Goal: Information Seeking & Learning: Learn about a topic

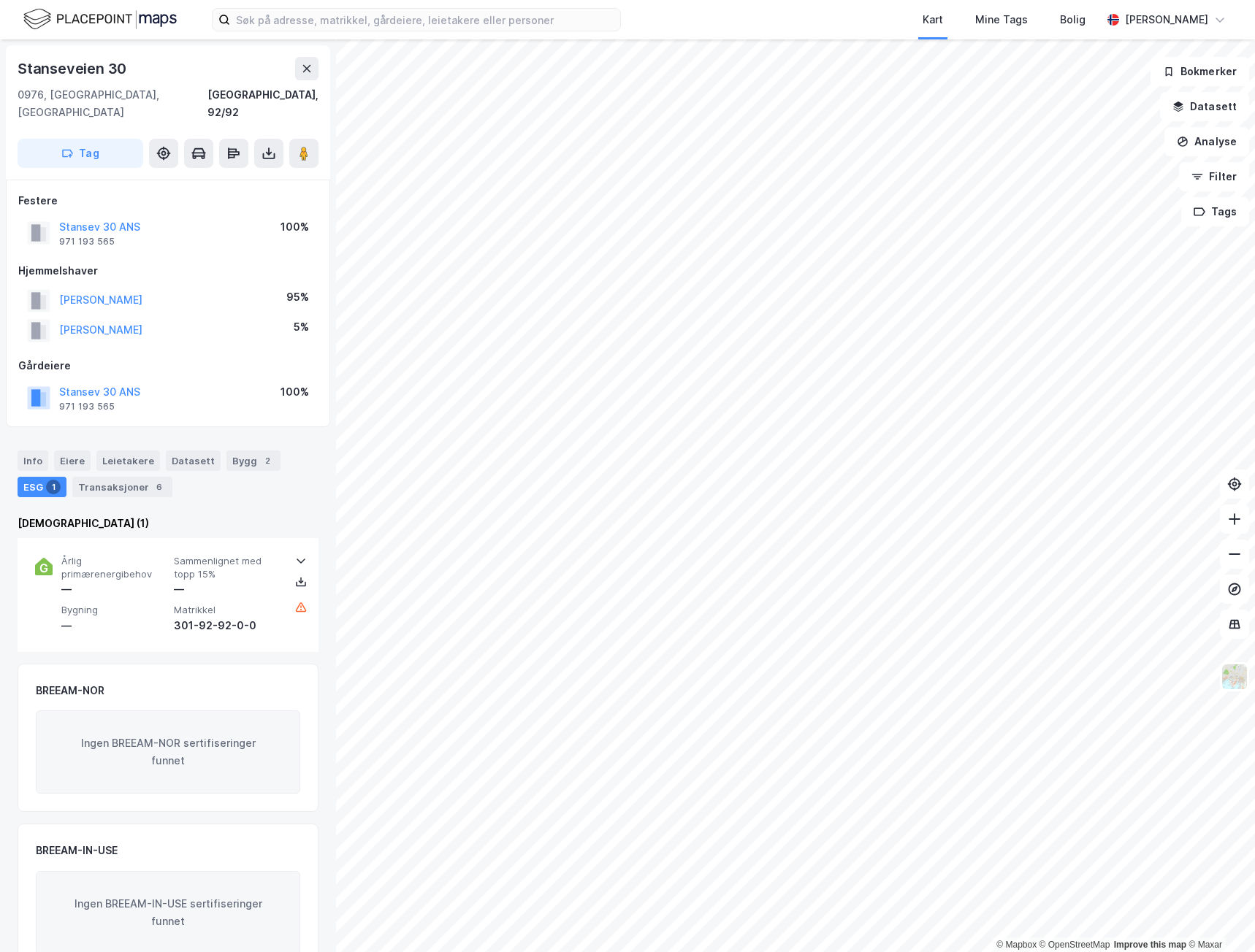
click at [0, 0] on button "Stansev 30 ANS" at bounding box center [0, 0] width 0 height 0
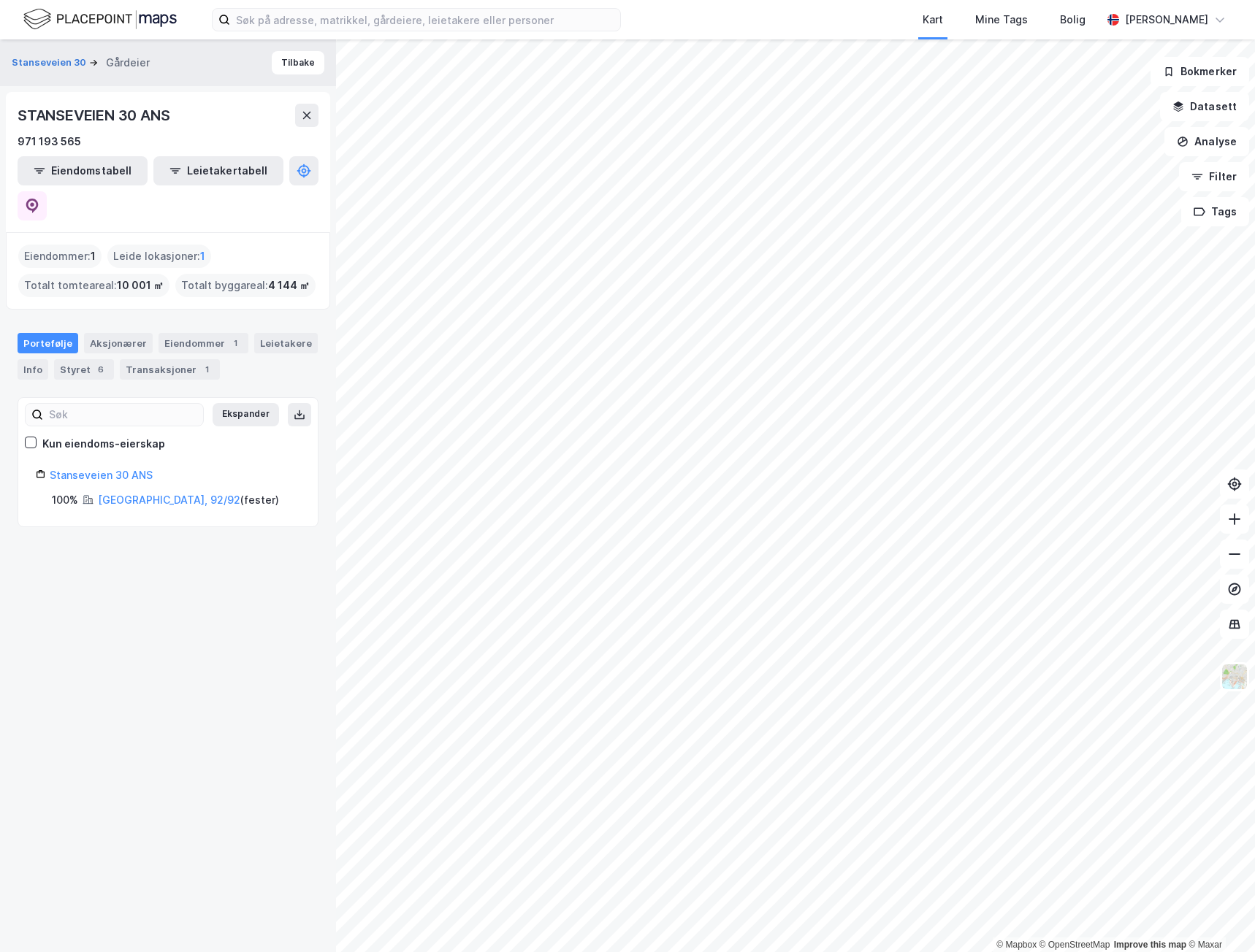
click at [287, 64] on button "Tilbake" at bounding box center [298, 63] width 53 height 23
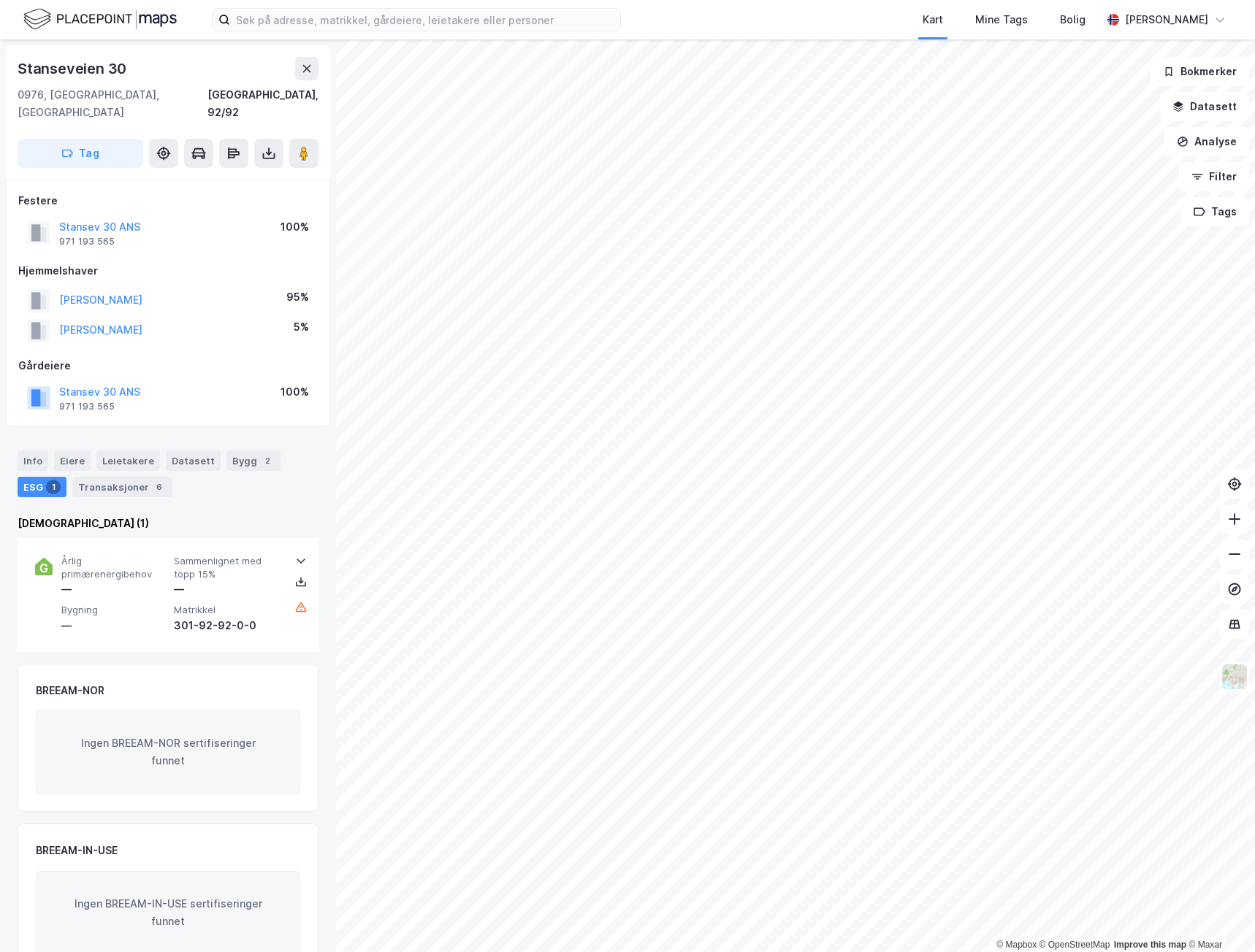
click at [0, 0] on button "Stansev 30 ANS" at bounding box center [0, 0] width 0 height 0
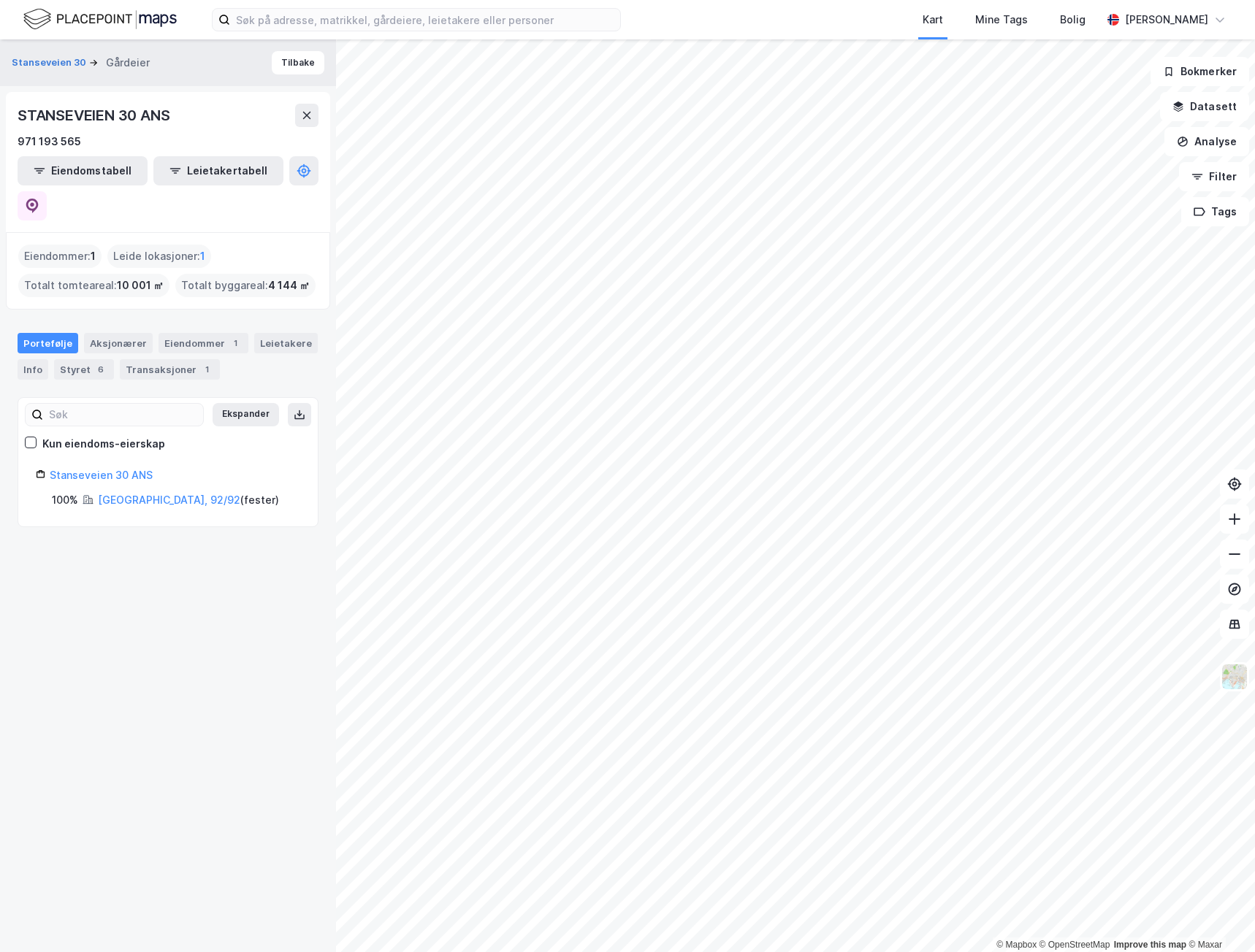
click at [288, 63] on button "Tilbake" at bounding box center [298, 63] width 53 height 23
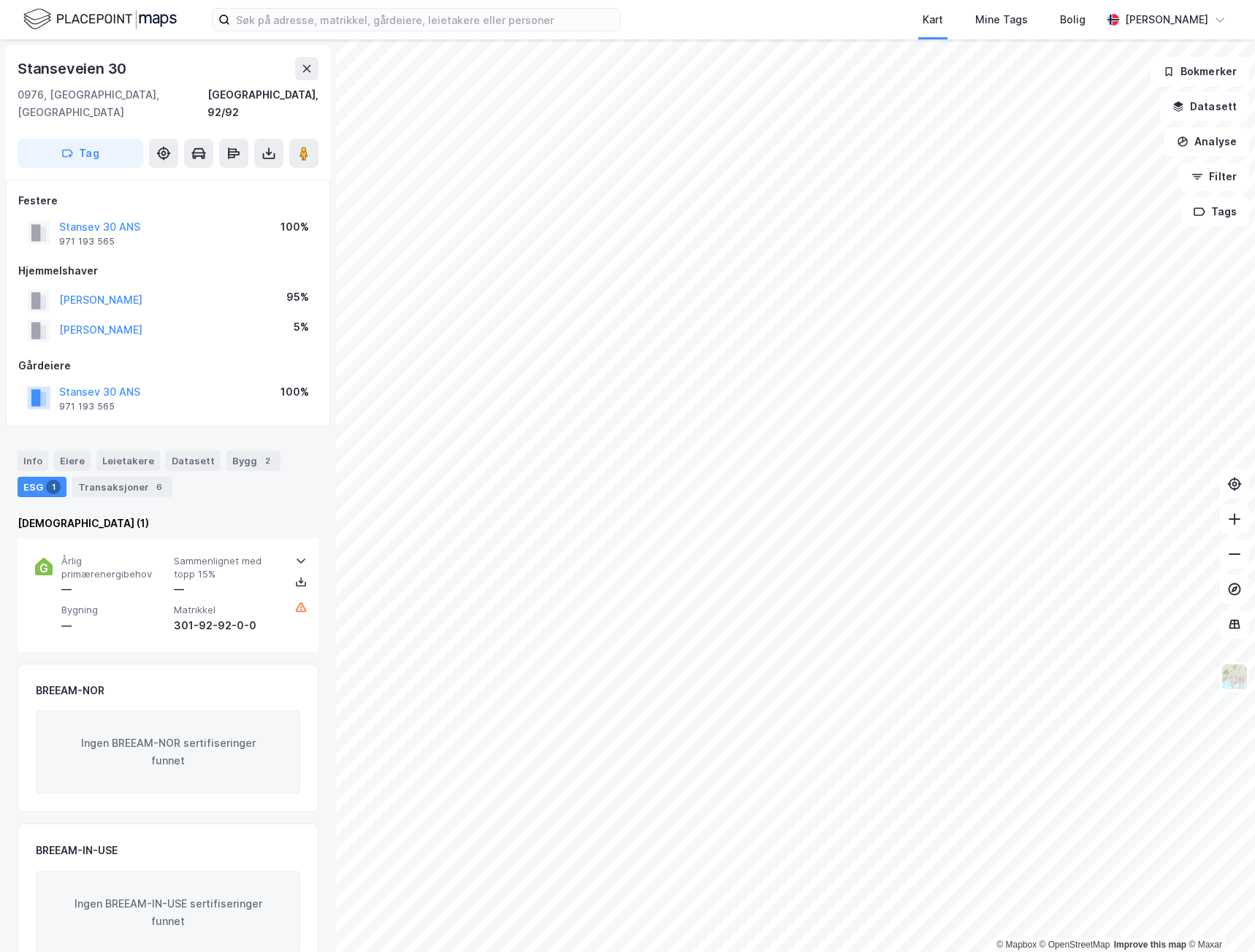
click at [182, 451] on div "Datasett" at bounding box center [193, 461] width 55 height 20
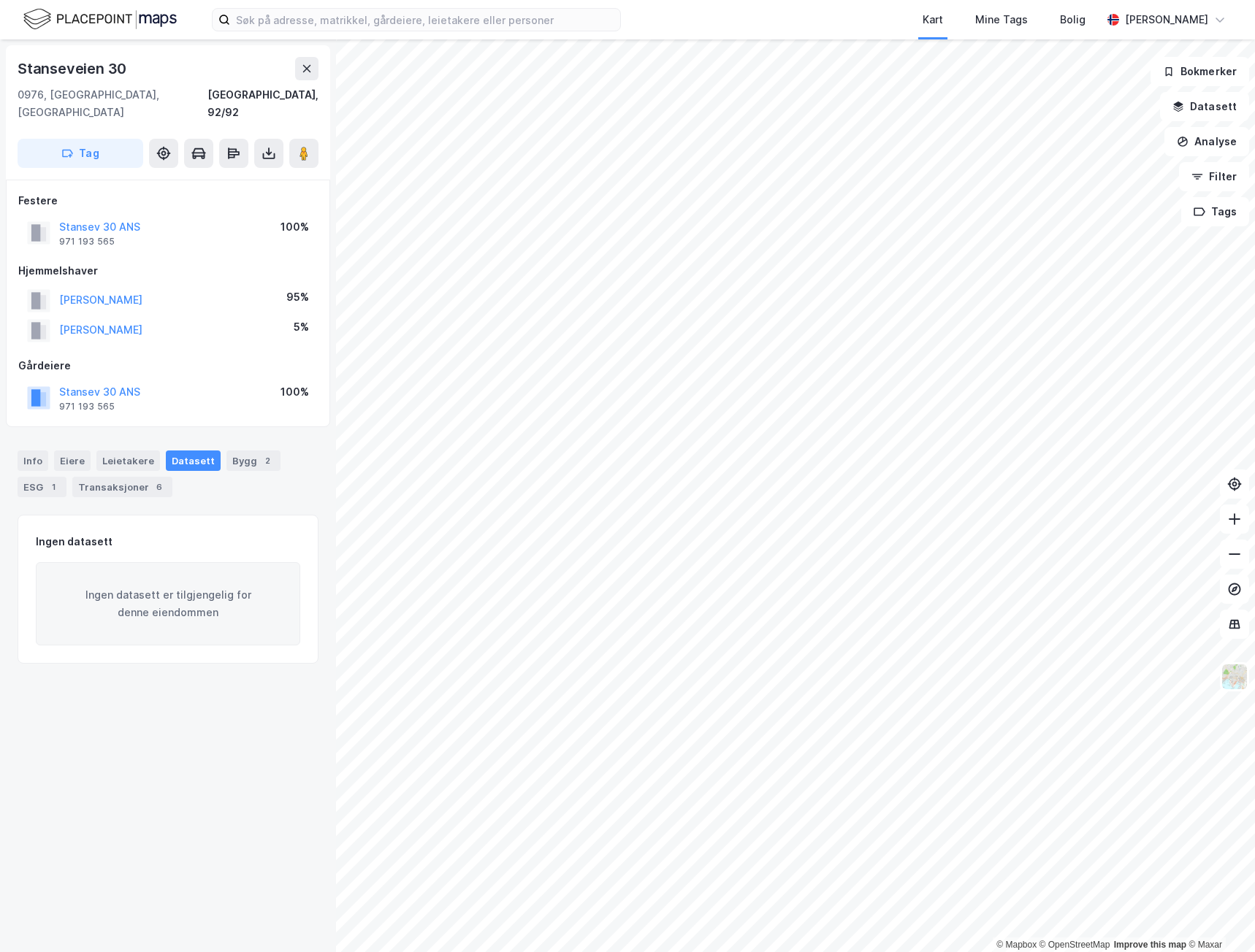
click at [926, 103] on button "Datasett" at bounding box center [1205, 107] width 89 height 29
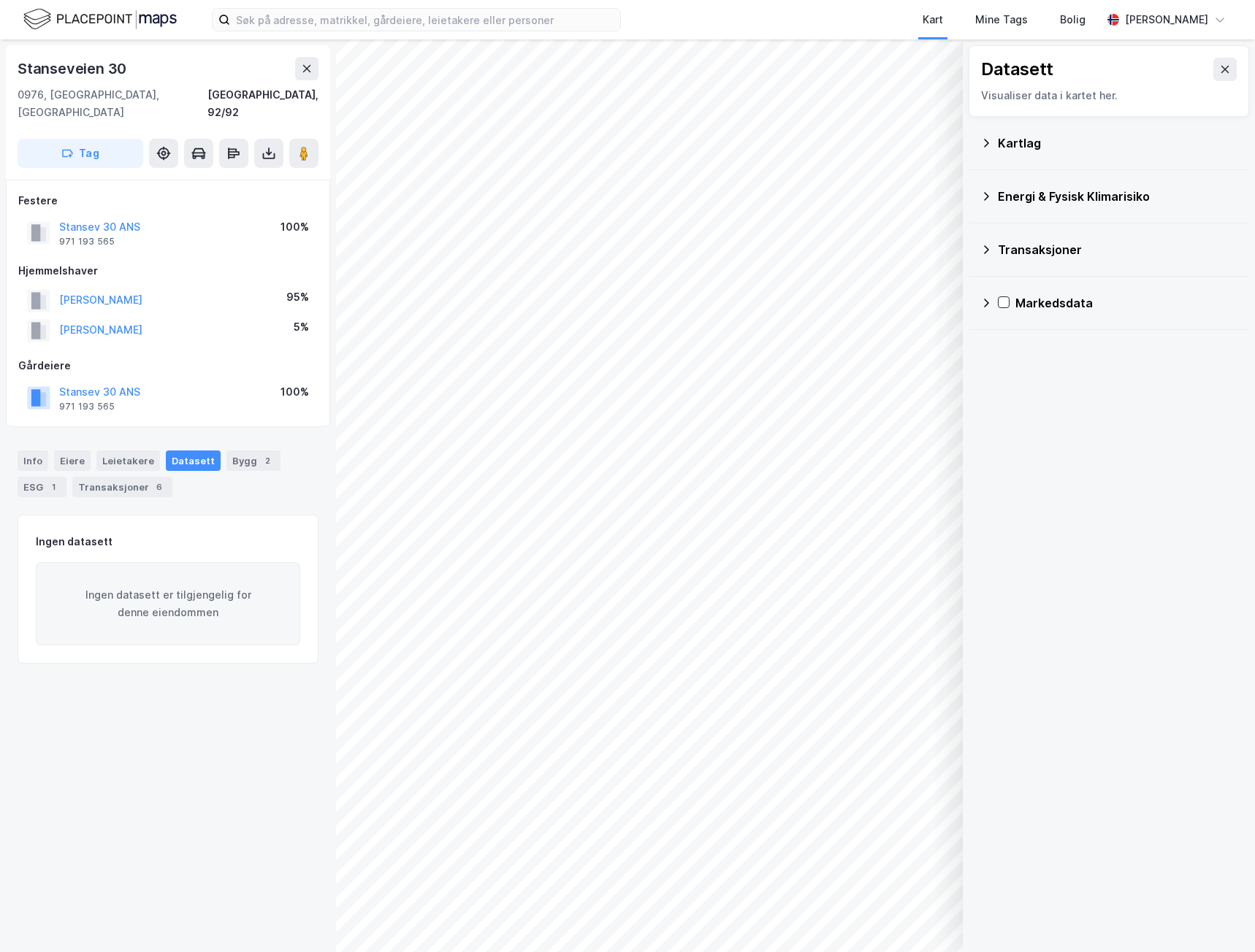
click at [926, 139] on div "Kartlag" at bounding box center [1117, 143] width 239 height 18
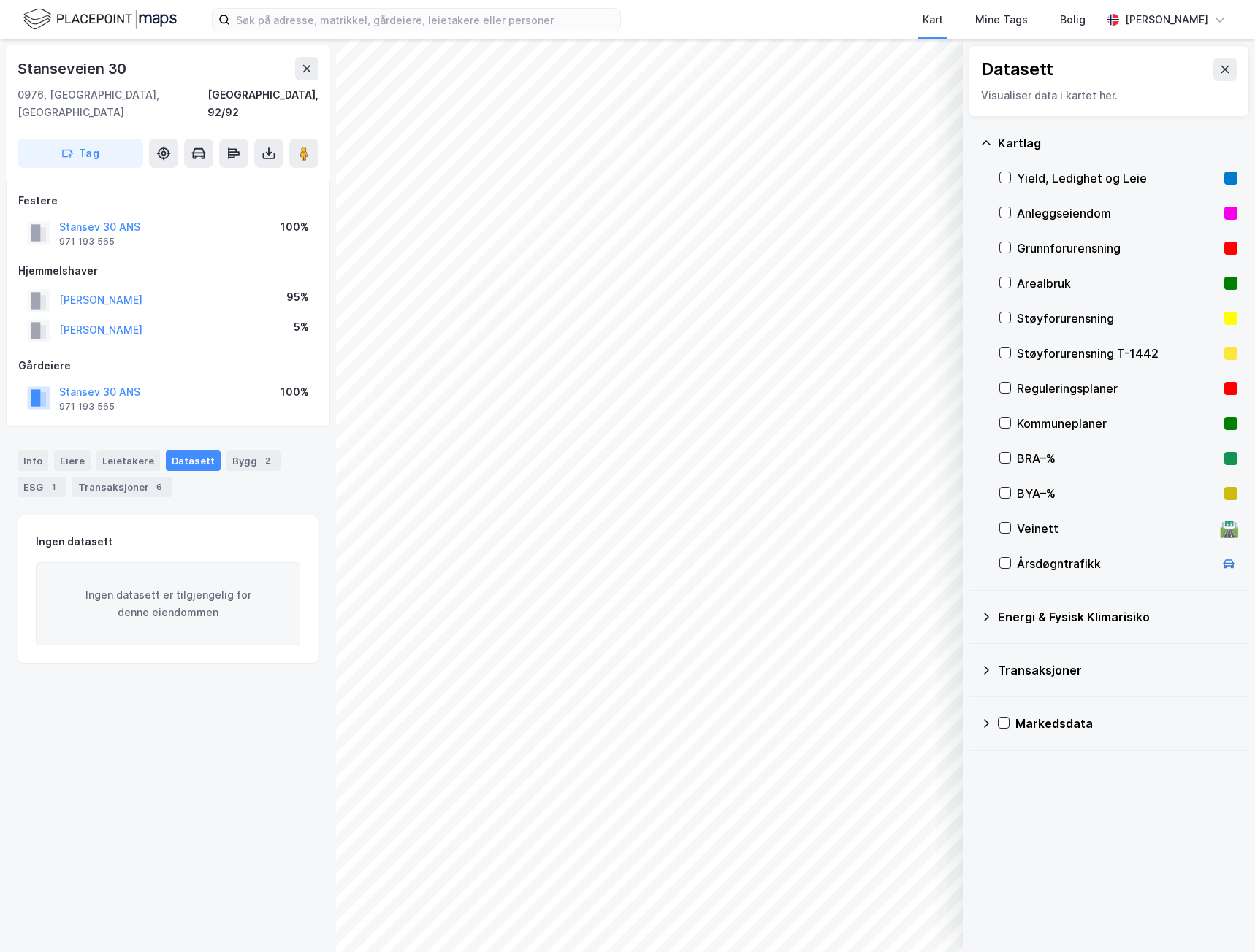
click at [926, 524] on div "Energi & Fysisk Klimarisiko" at bounding box center [1117, 617] width 239 height 18
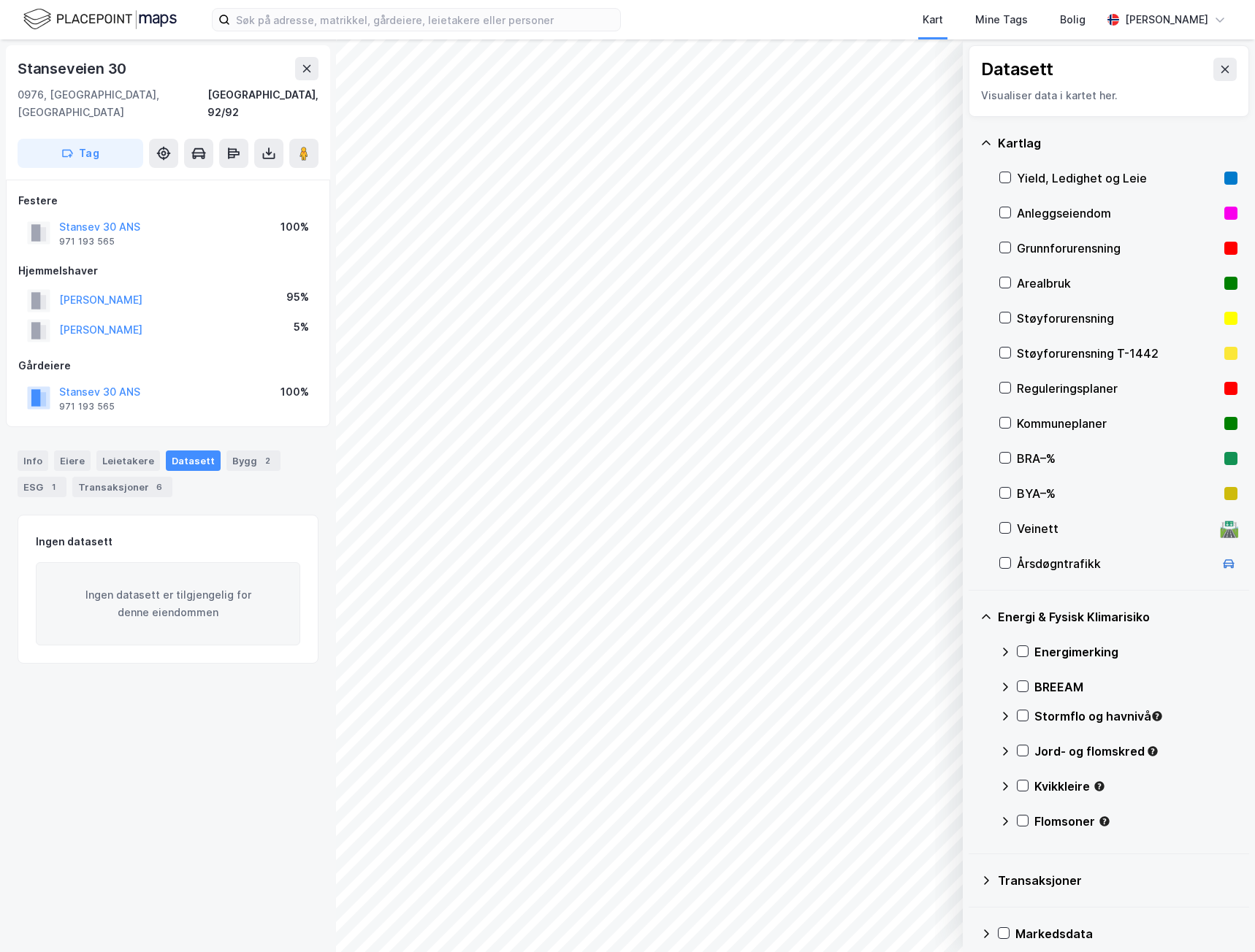
click at [926, 72] on icon at bounding box center [1225, 70] width 12 height 12
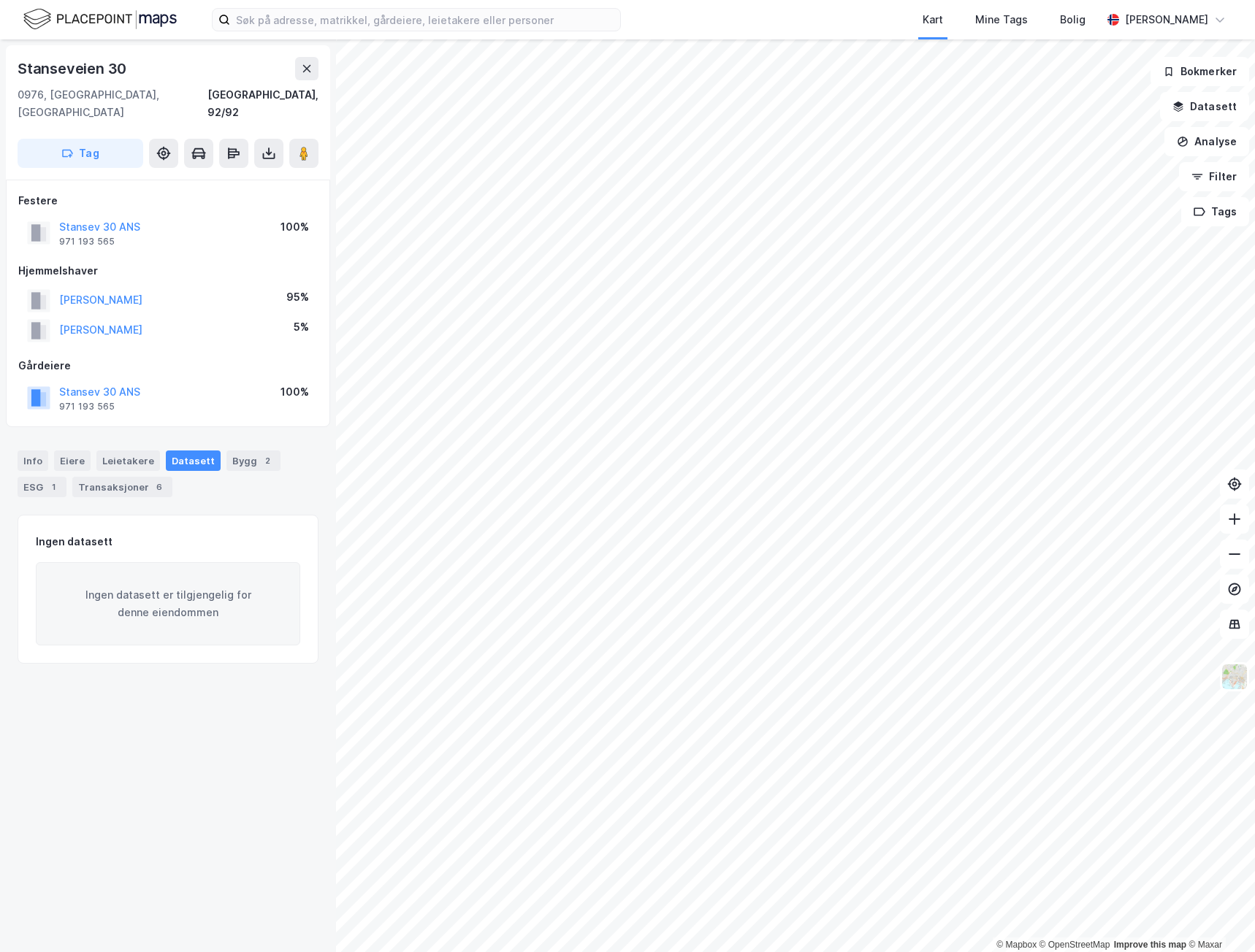
click at [926, 104] on button "Datasett" at bounding box center [1205, 107] width 89 height 29
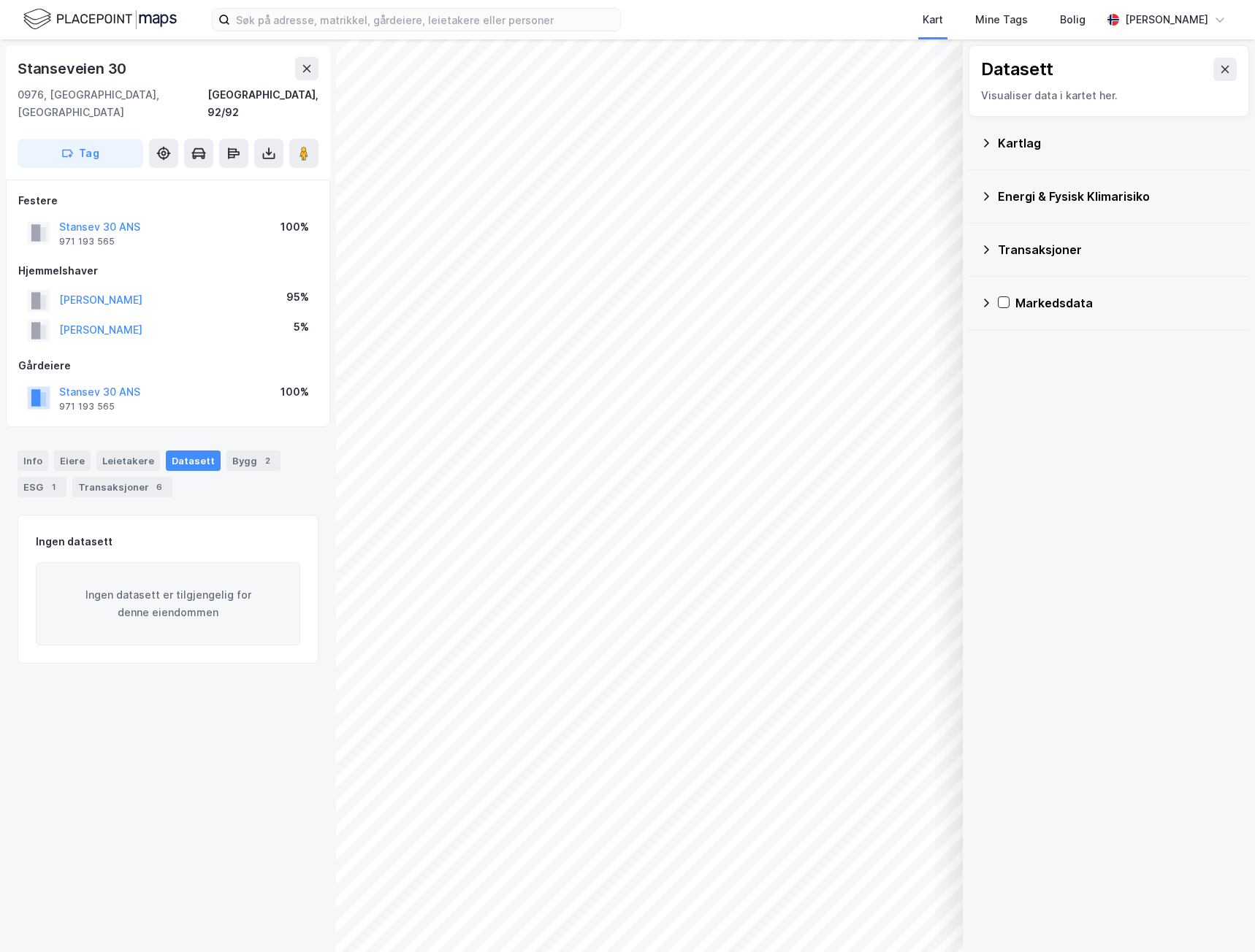
click at [926, 140] on div "Kartlag" at bounding box center [1117, 143] width 239 height 18
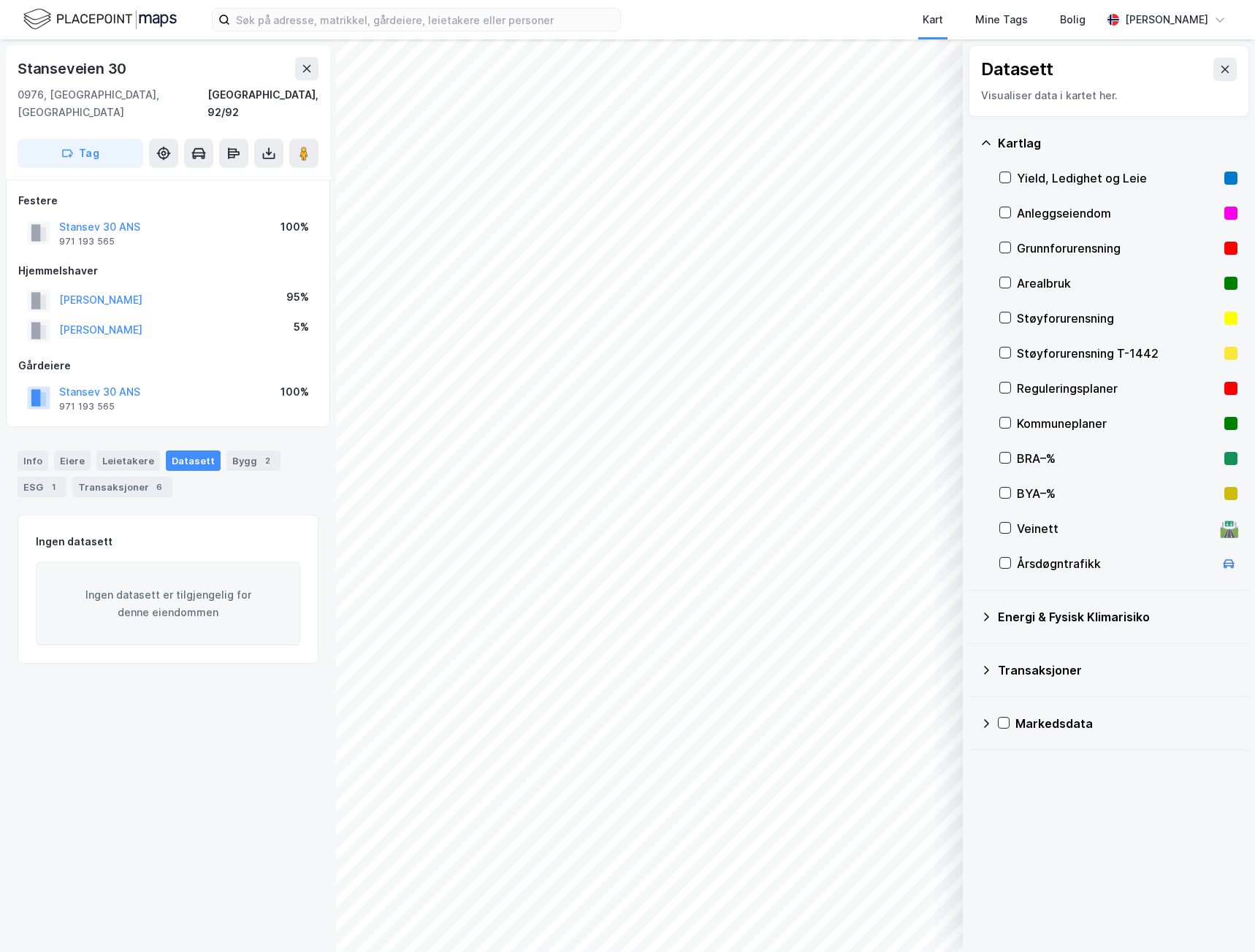
click at [926, 524] on div "Energi & Fysisk Klimarisiko" at bounding box center [1117, 617] width 239 height 18
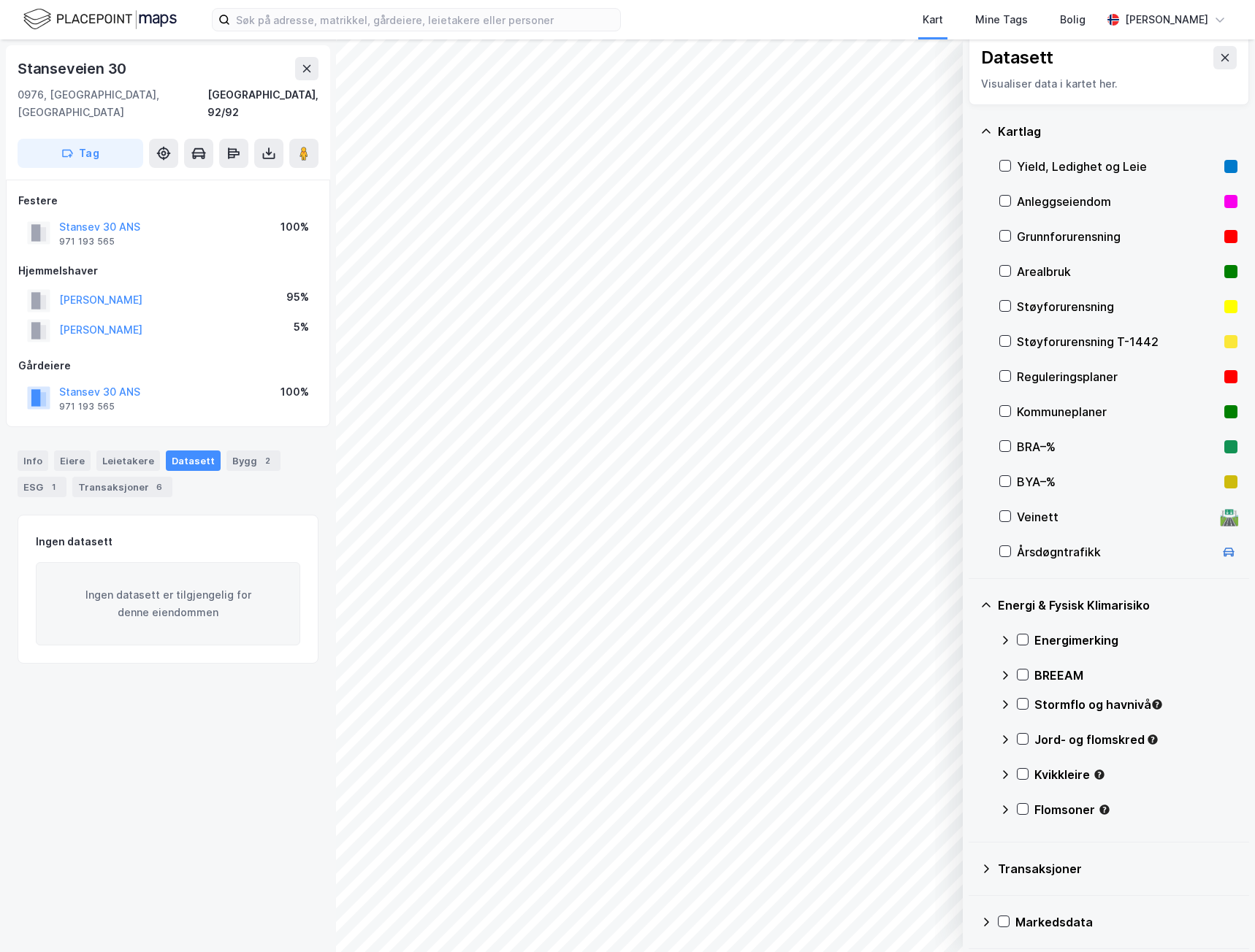
scroll to position [15, 0]
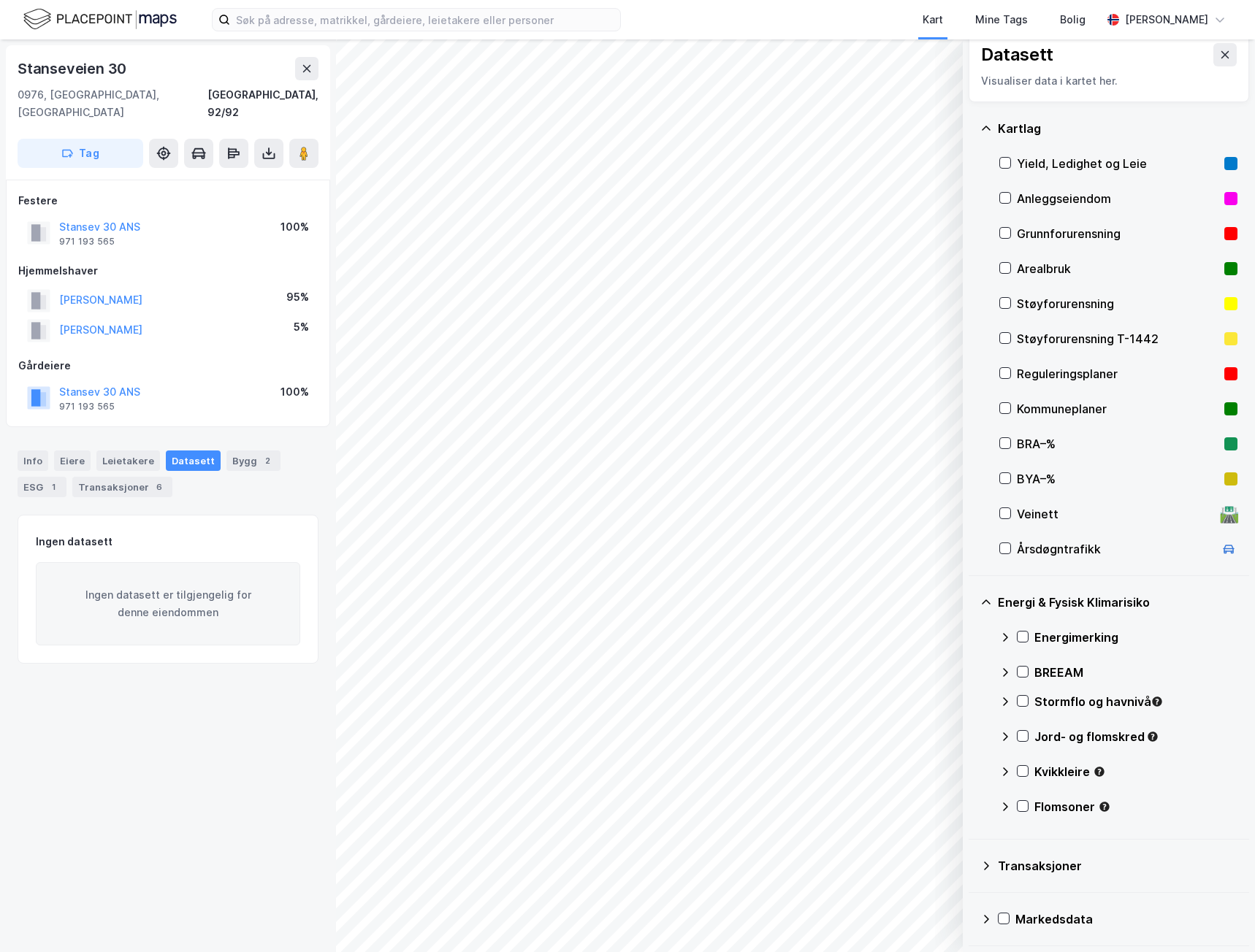
click at [926, 524] on icon at bounding box center [1022, 736] width 10 height 10
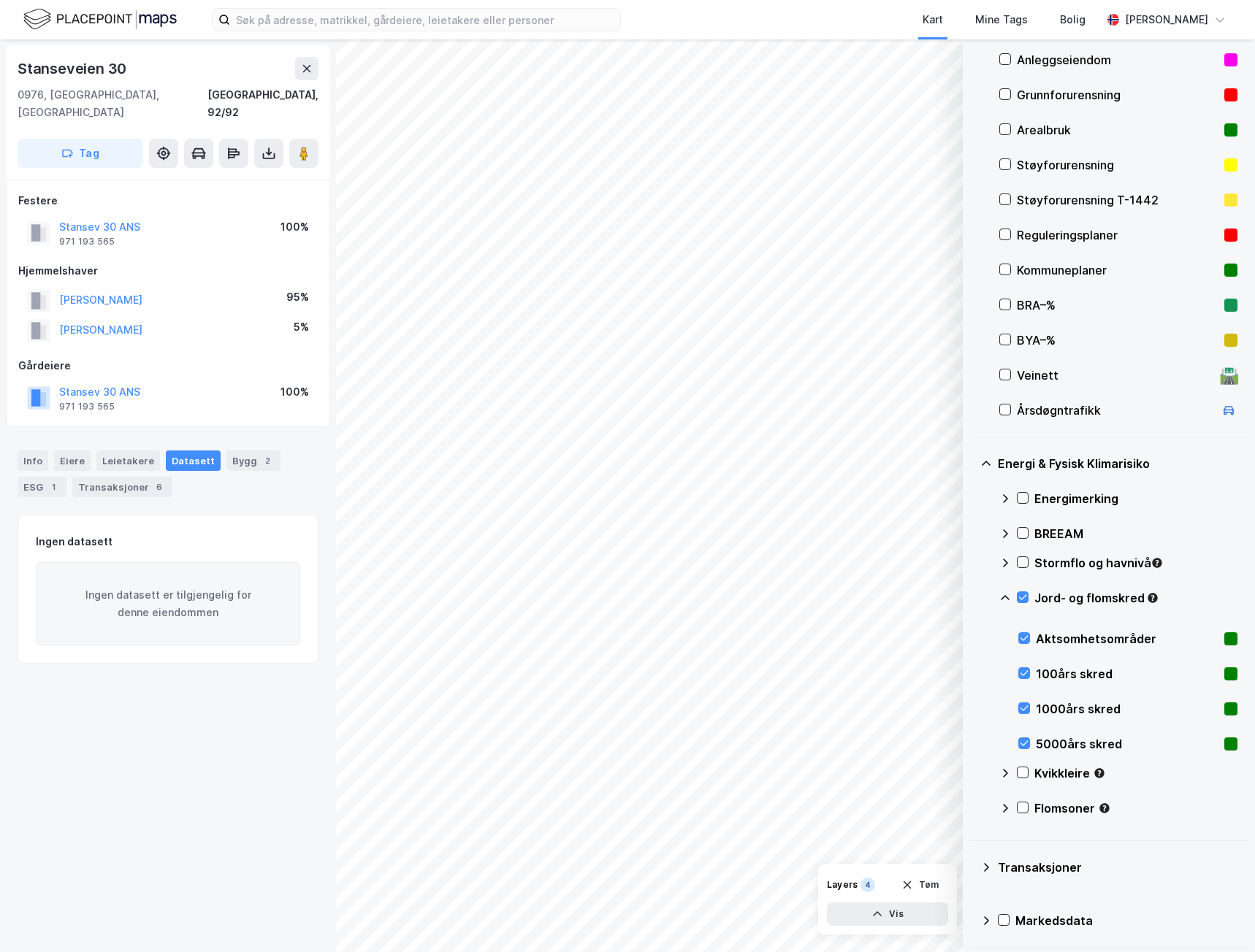
scroll to position [155, 0]
click at [926, 524] on icon at bounding box center [1022, 771] width 10 height 10
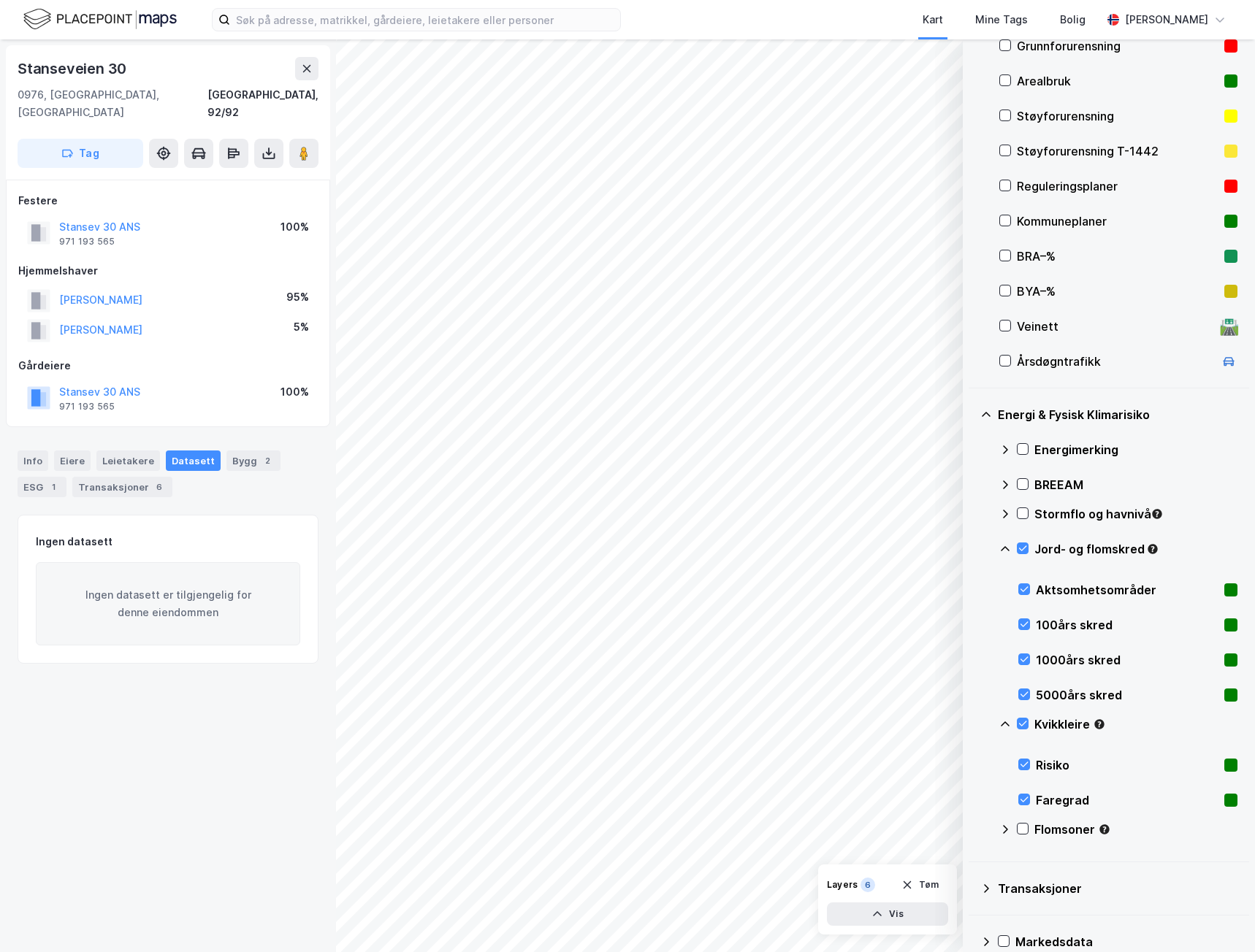
scroll to position [225, 0]
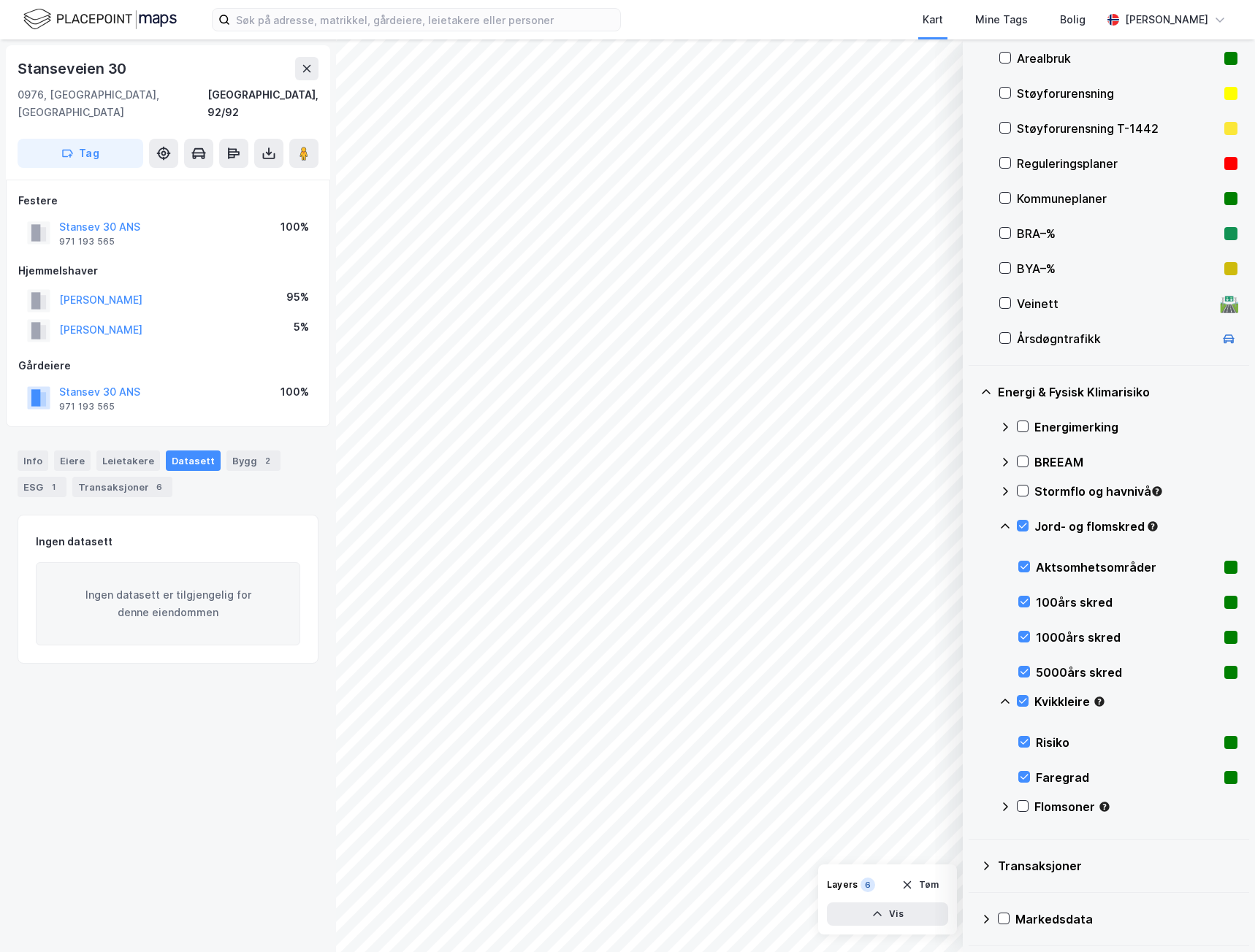
click at [926, 524] on icon at bounding box center [1022, 806] width 10 height 10
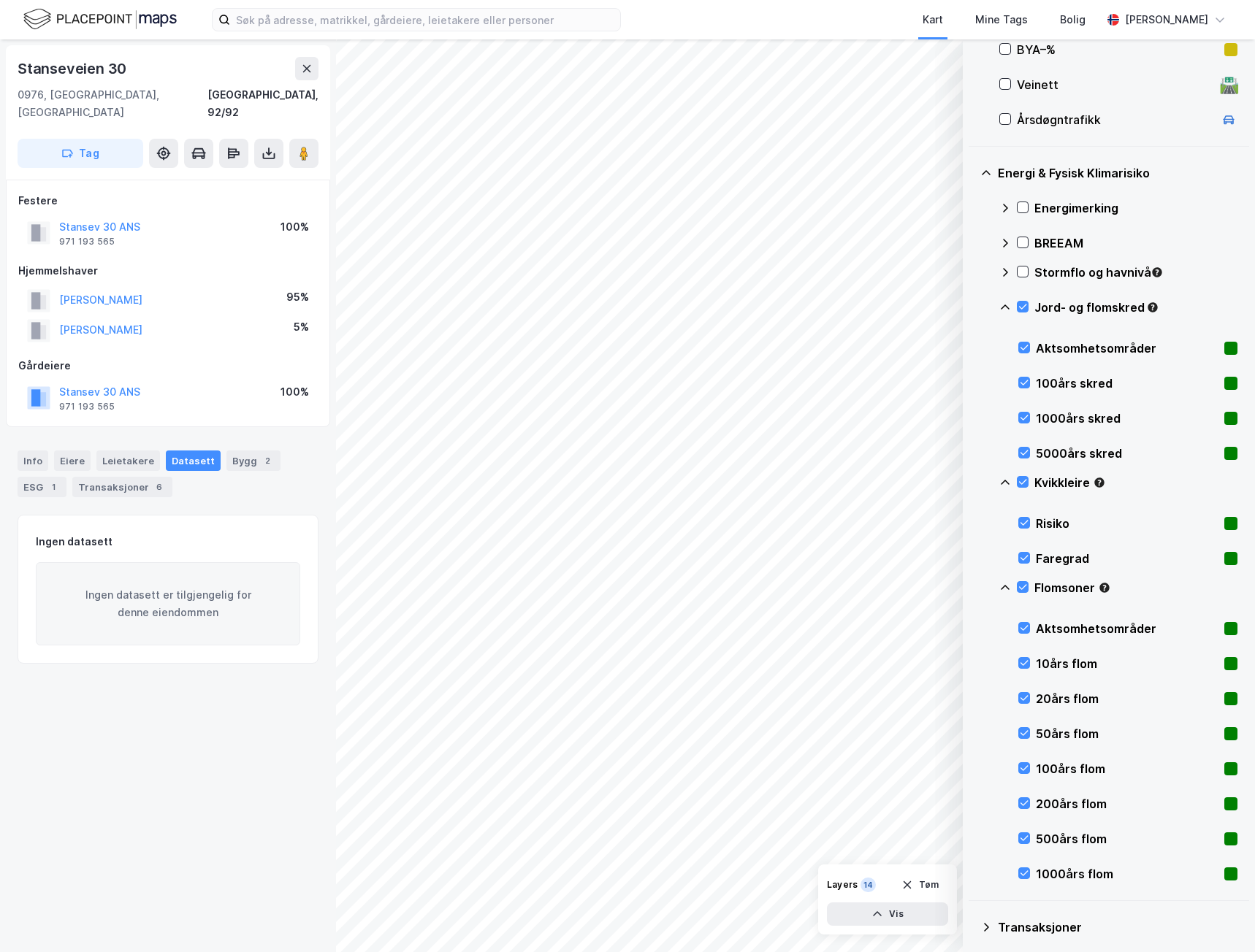
scroll to position [506, 0]
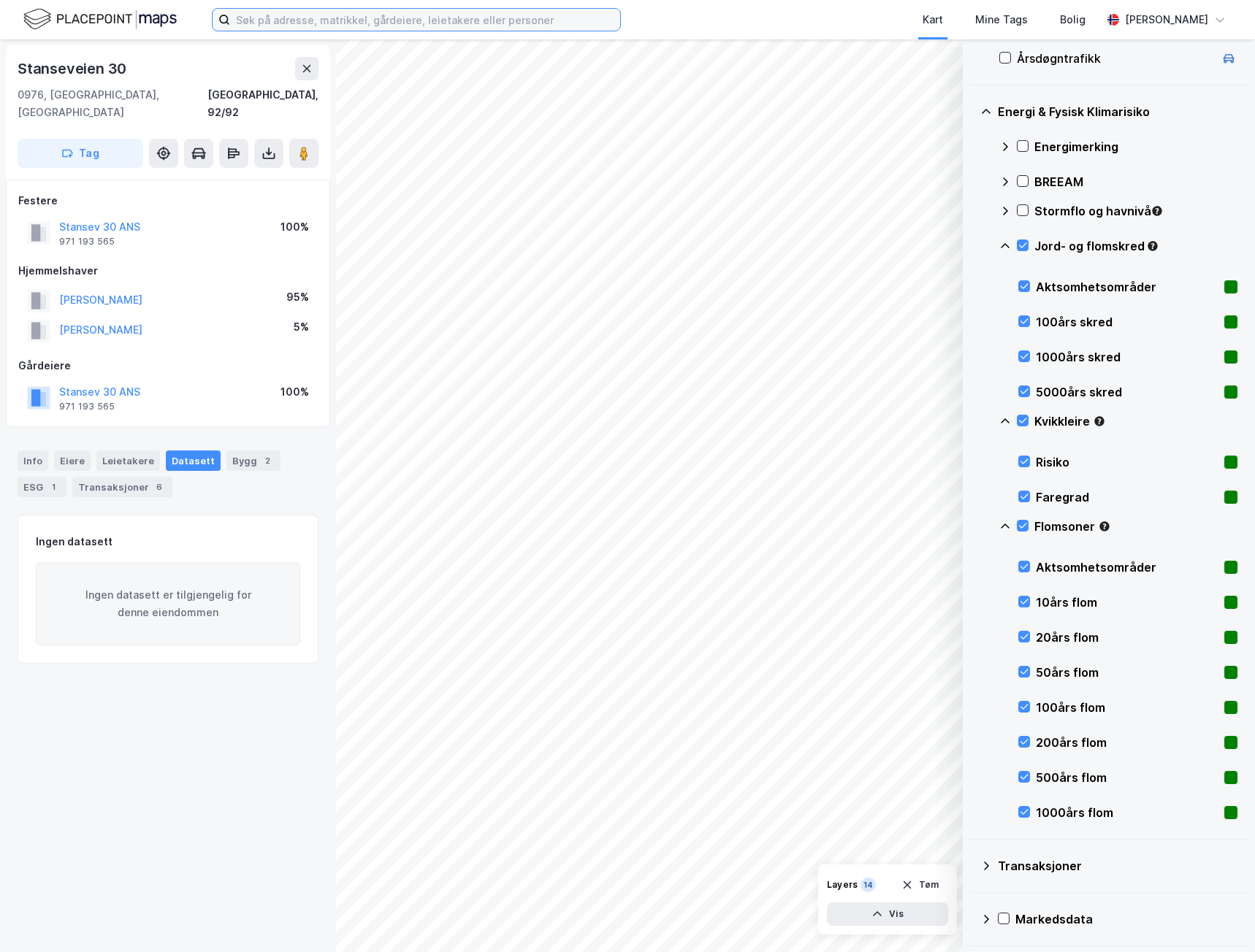
click at [304, 21] on input at bounding box center [424, 20] width 390 height 22
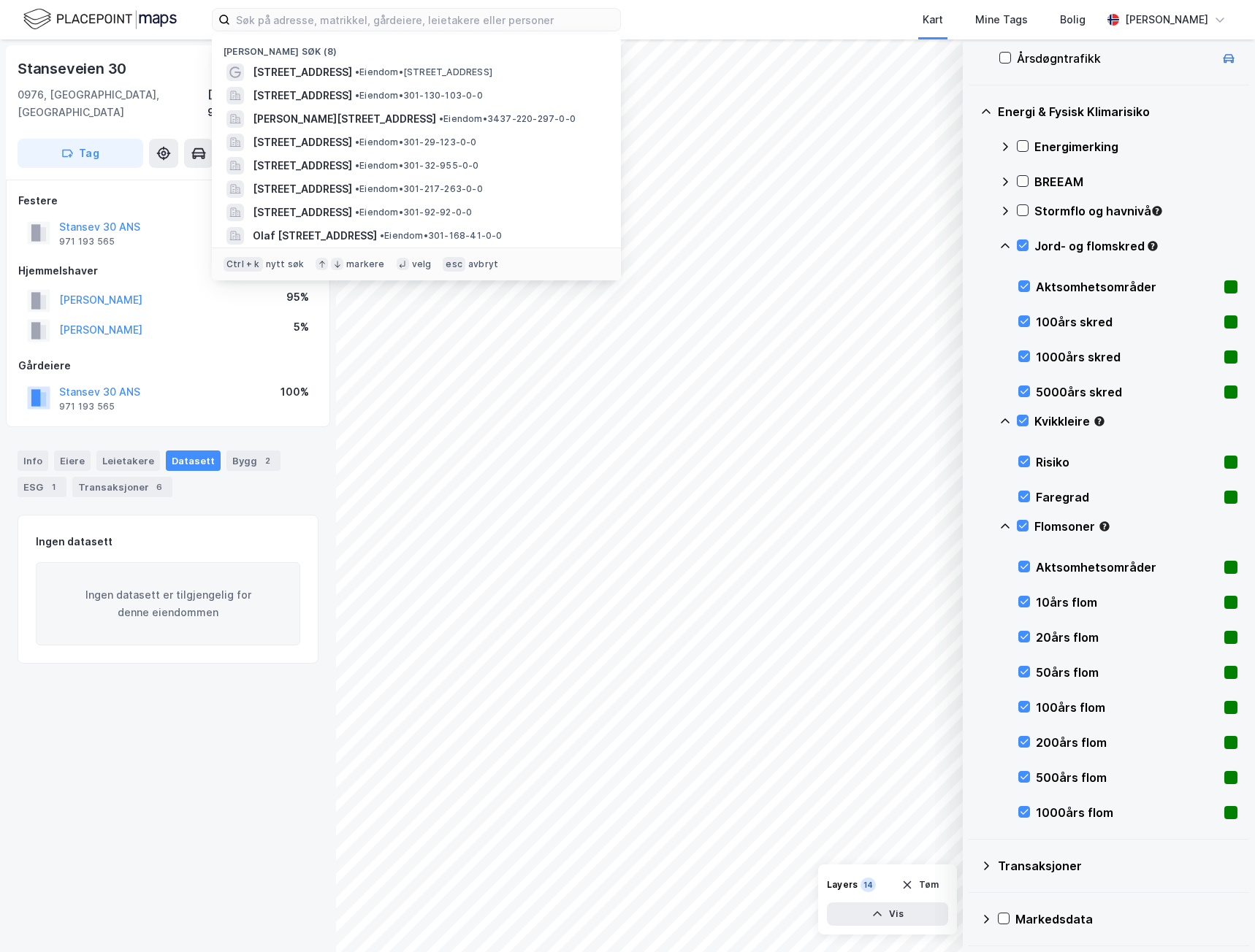
click at [315, 94] on span "[STREET_ADDRESS]" at bounding box center [302, 96] width 100 height 18
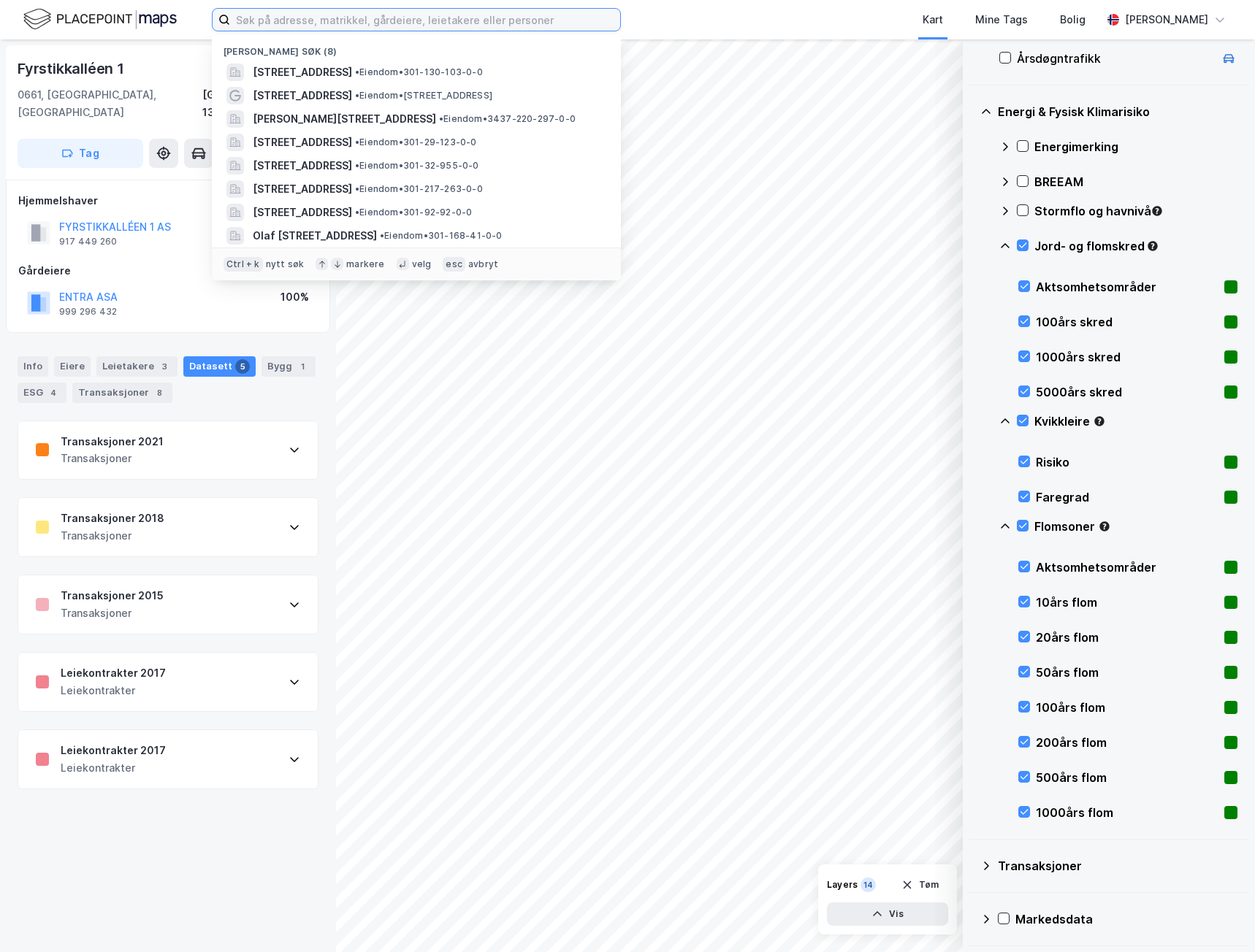
click at [315, 20] on input at bounding box center [424, 20] width 390 height 22
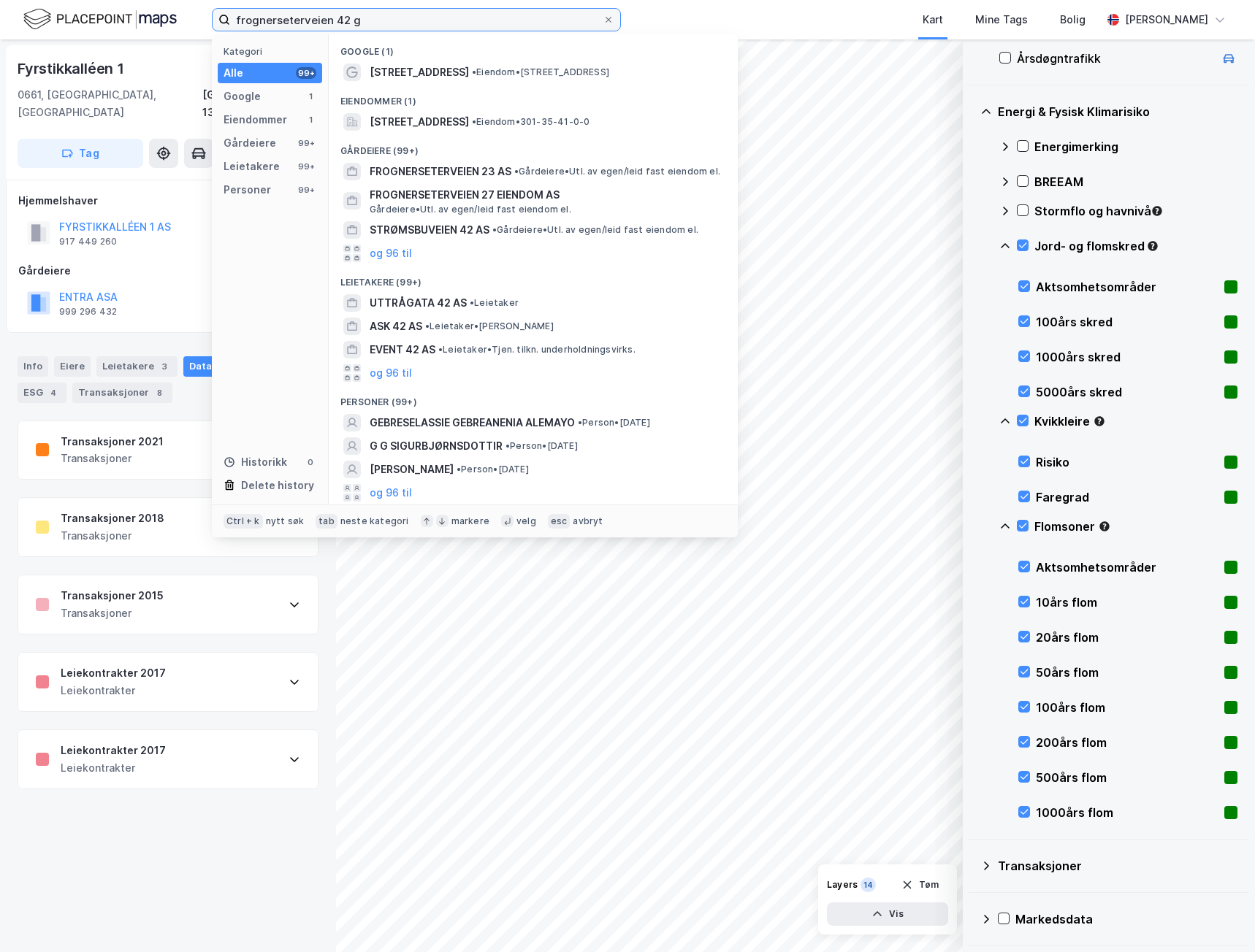
type input "frognerseterveien 42 g"
click at [469, 123] on span "[STREET_ADDRESS]" at bounding box center [419, 122] width 100 height 18
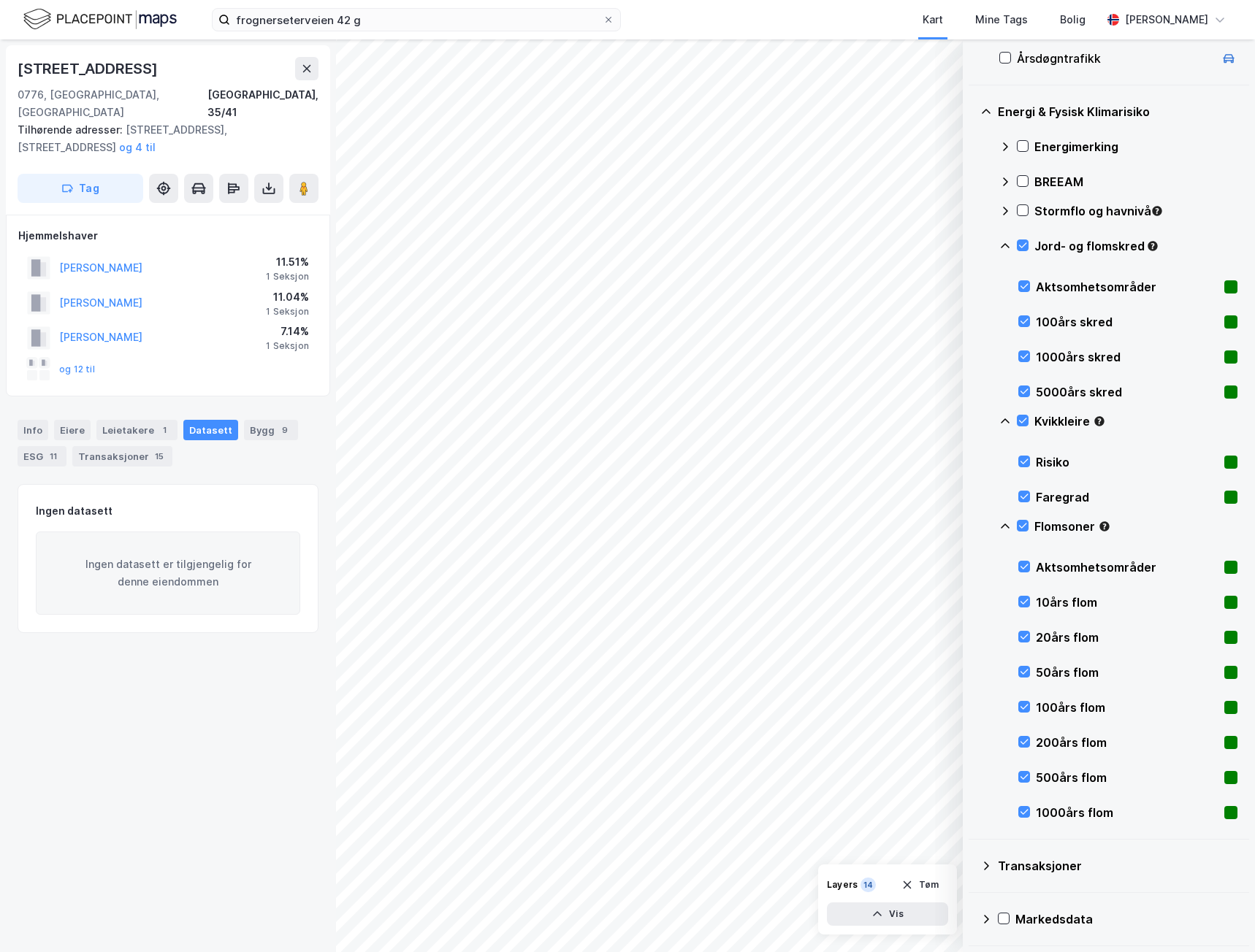
click at [116, 420] on div "Leietakere 1" at bounding box center [137, 430] width 81 height 20
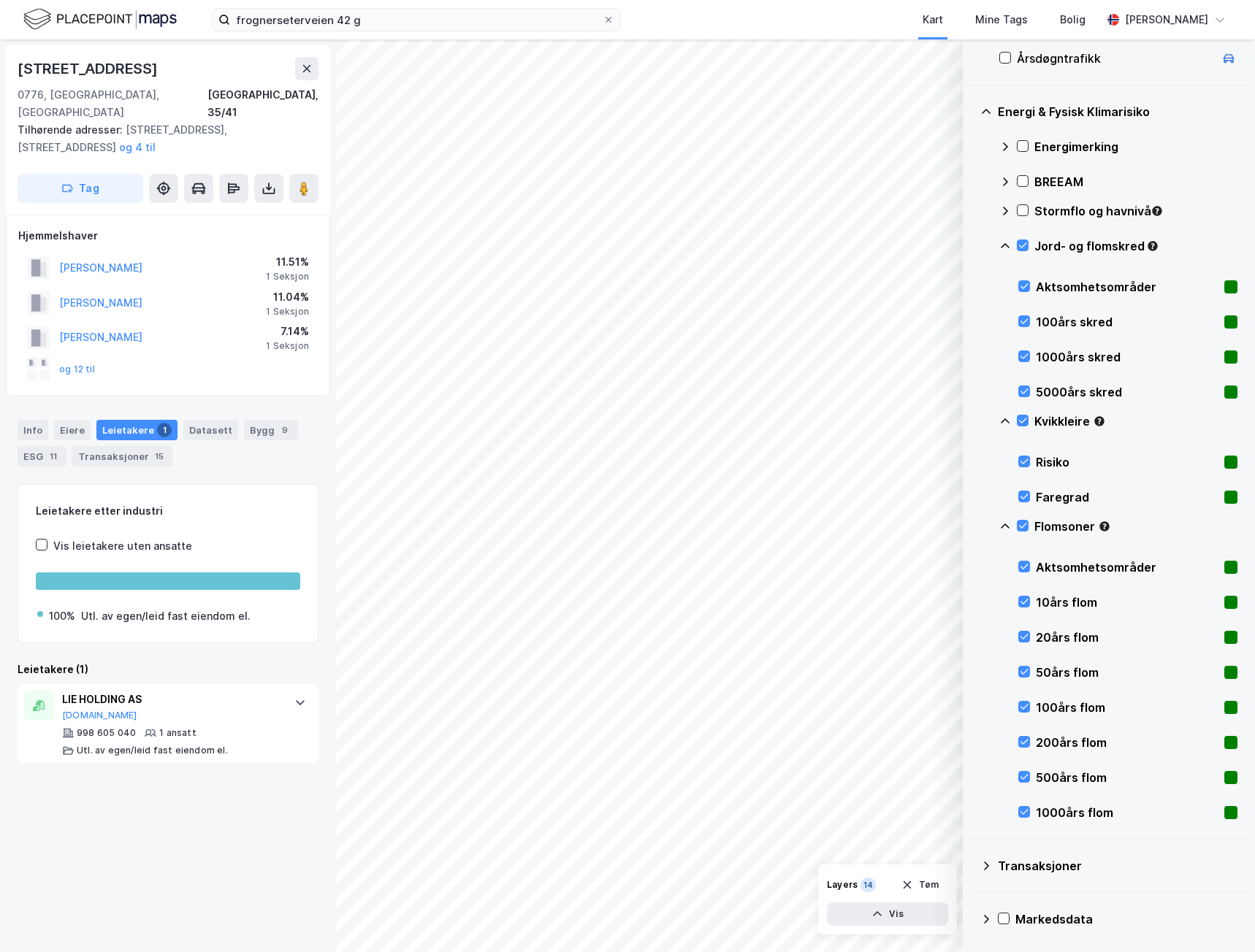
click at [128, 446] on div "Transaksjoner 15" at bounding box center [122, 457] width 100 height 20
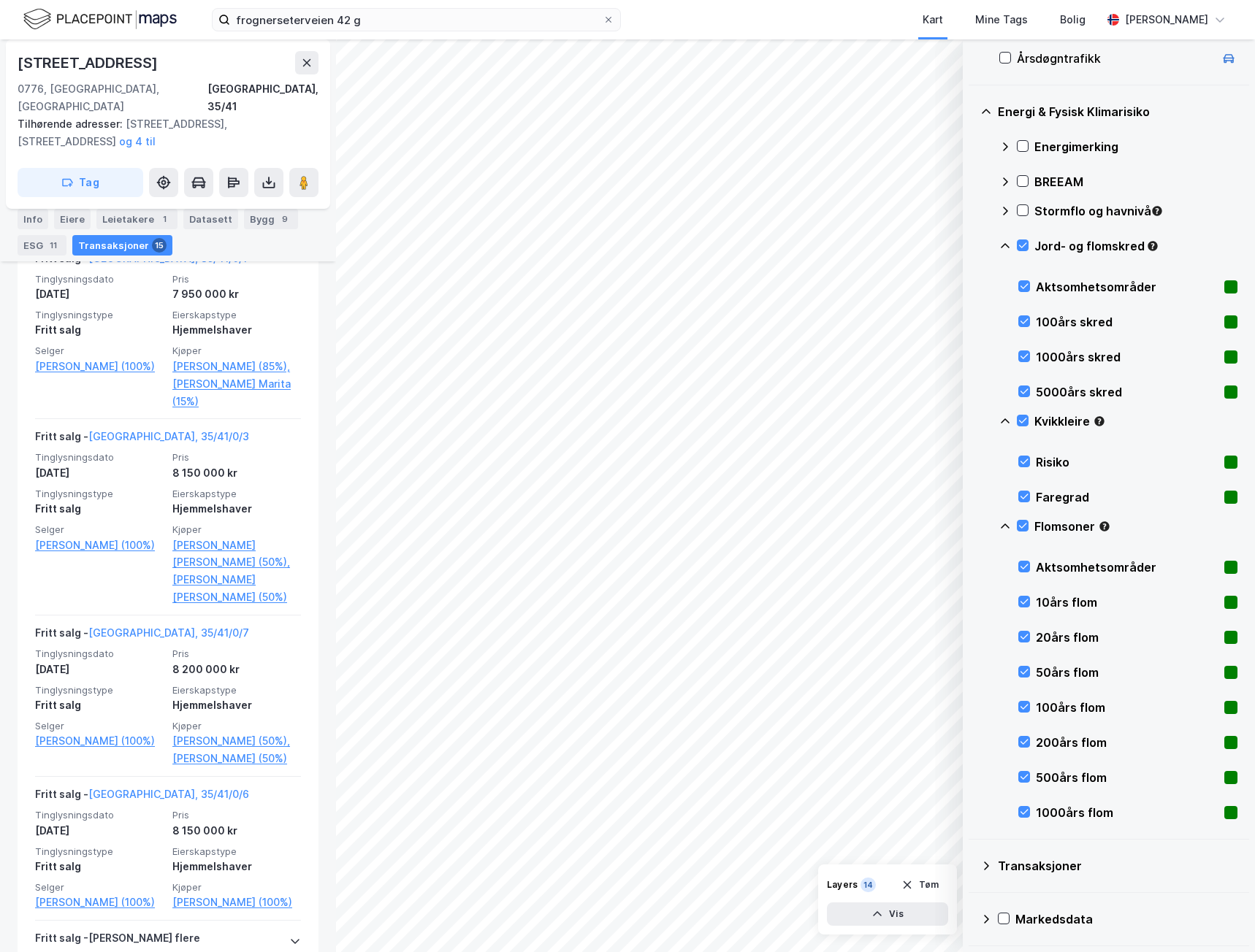
scroll to position [1899, 0]
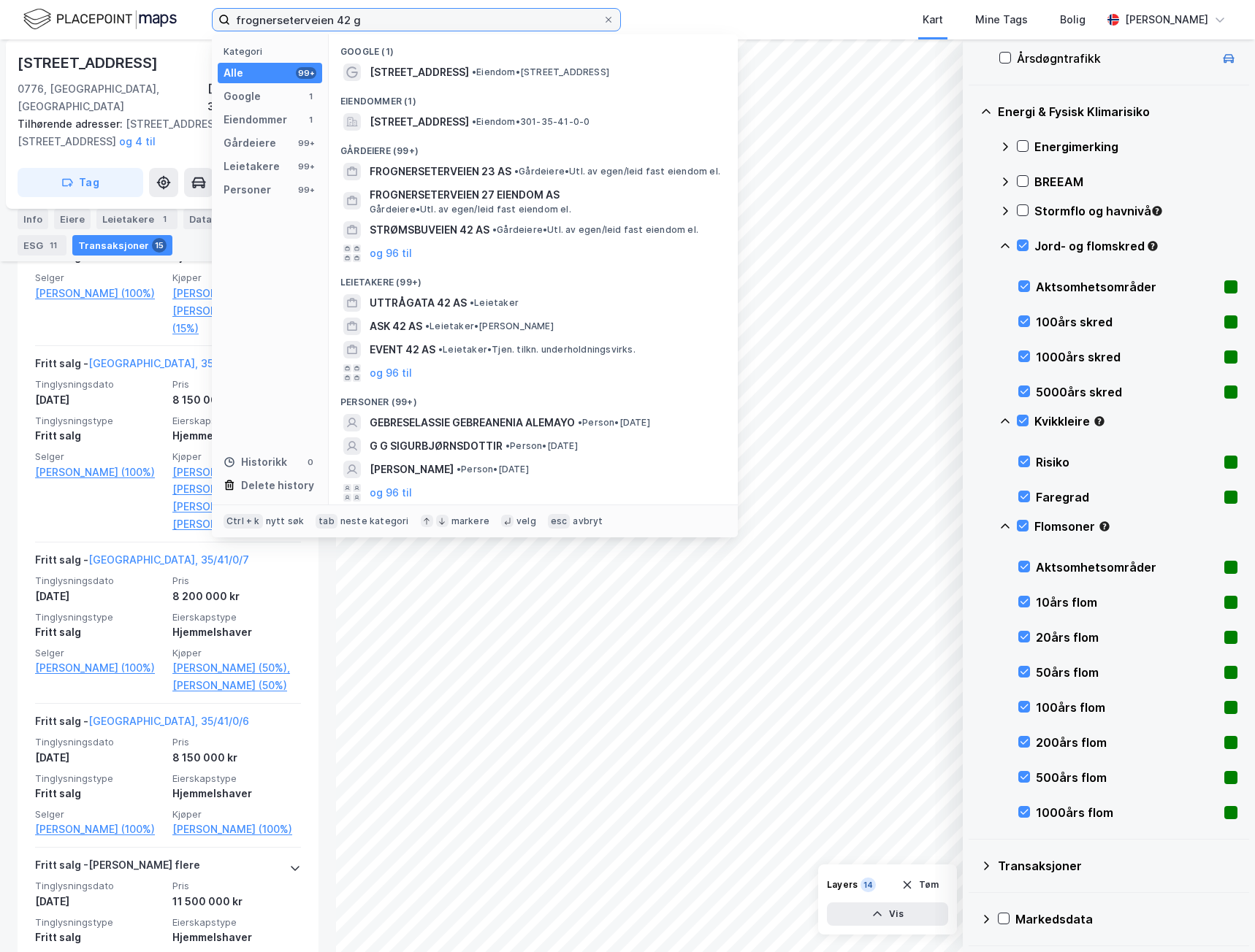
click at [528, 18] on input "frognerseterveien 42 g" at bounding box center [416, 20] width 372 height 22
click at [608, 19] on icon at bounding box center [608, 20] width 9 height 9
click at [602, 19] on input "frognerseterveien 42 g" at bounding box center [416, 20] width 372 height 22
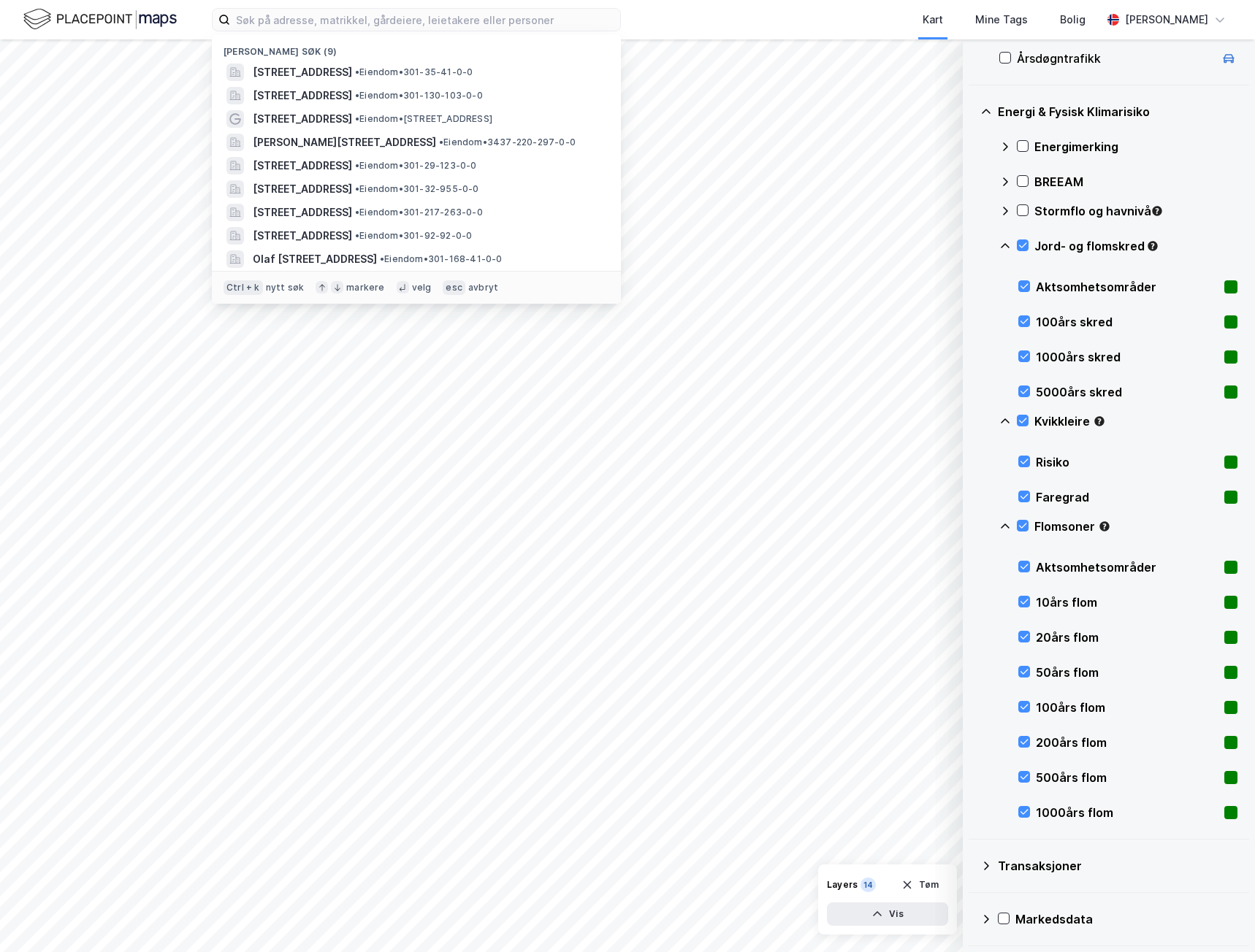
click at [352, 91] on span "[STREET_ADDRESS]" at bounding box center [302, 96] width 100 height 18
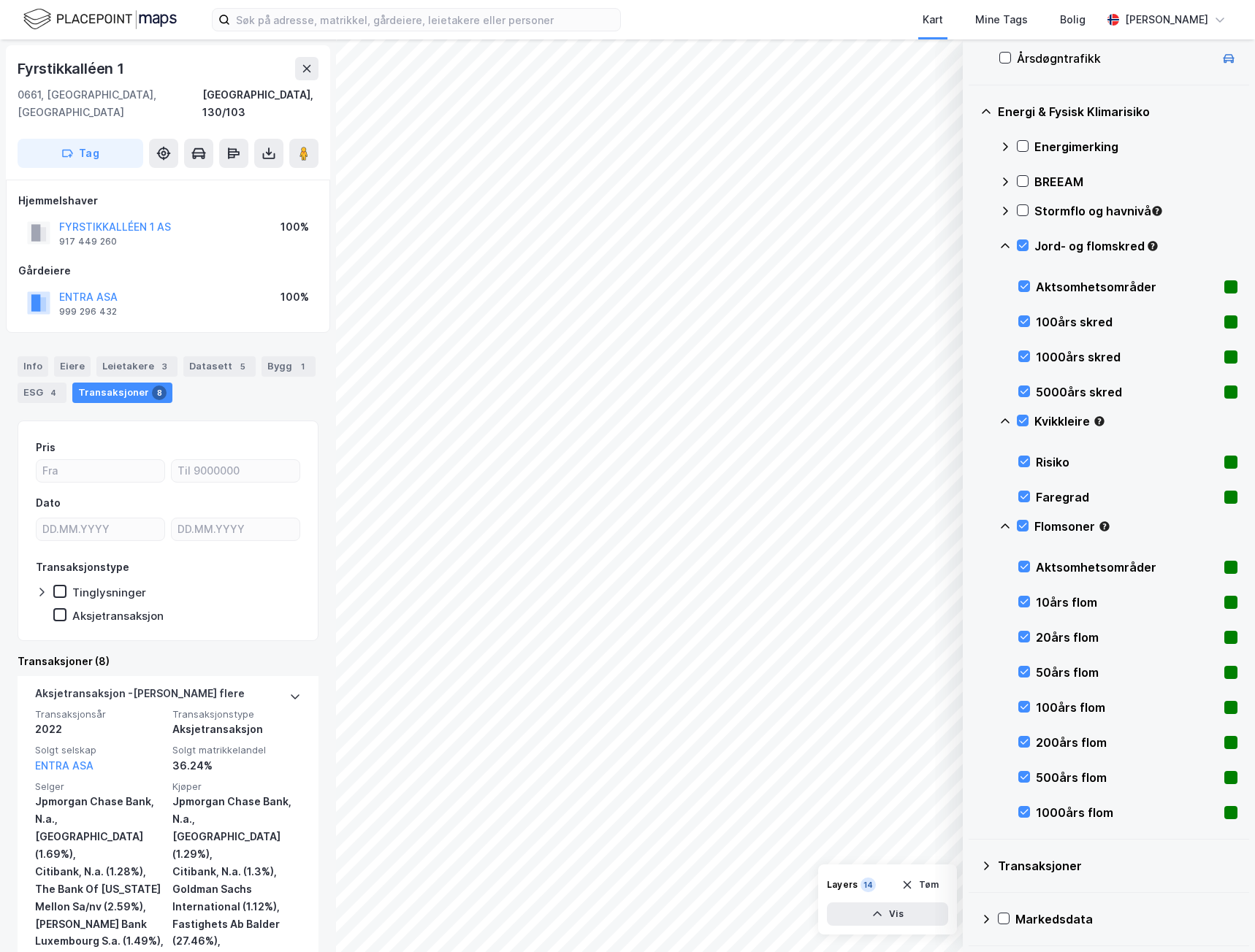
click at [121, 356] on div "Leietakere 3" at bounding box center [137, 367] width 81 height 20
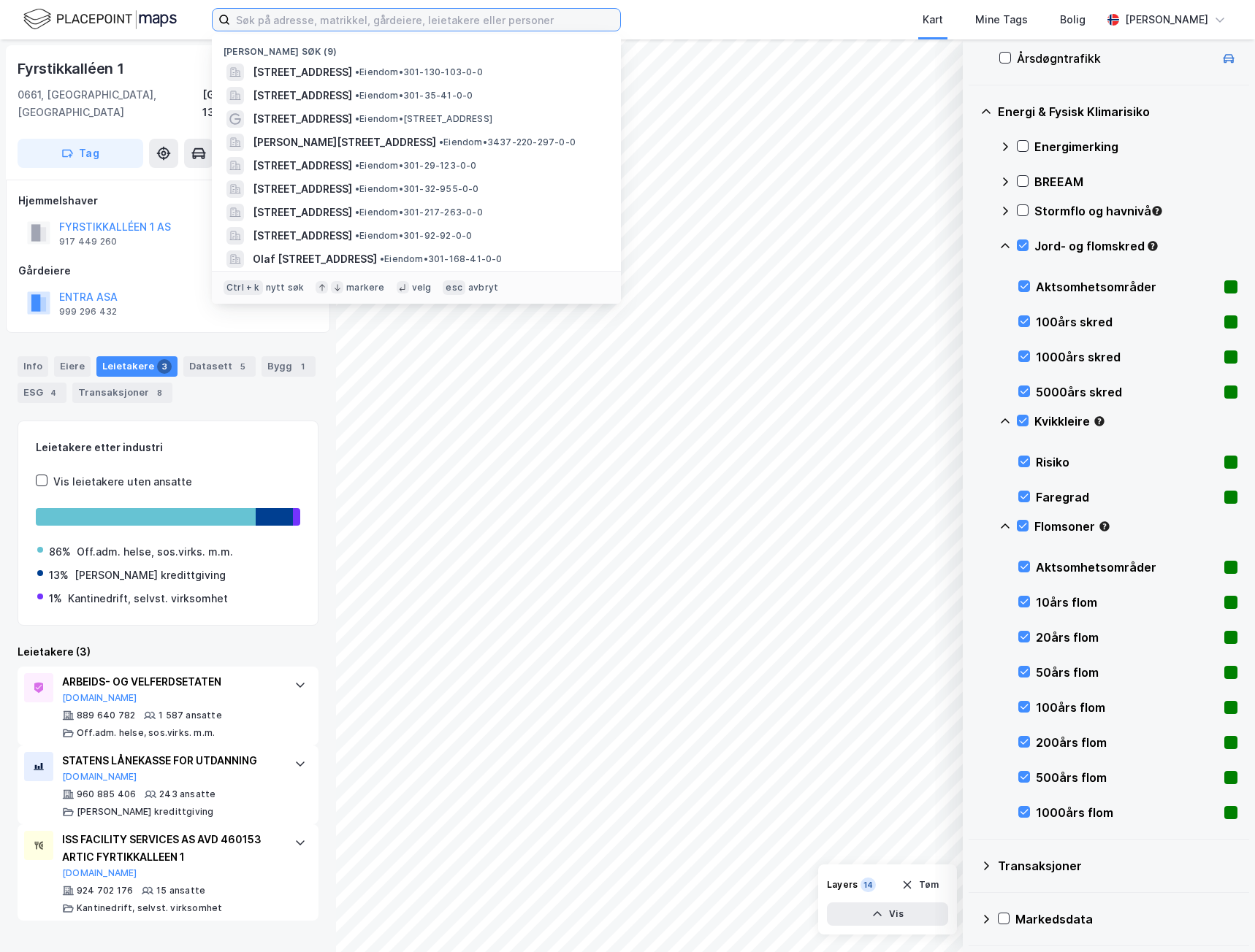
click at [329, 23] on input at bounding box center [424, 20] width 390 height 22
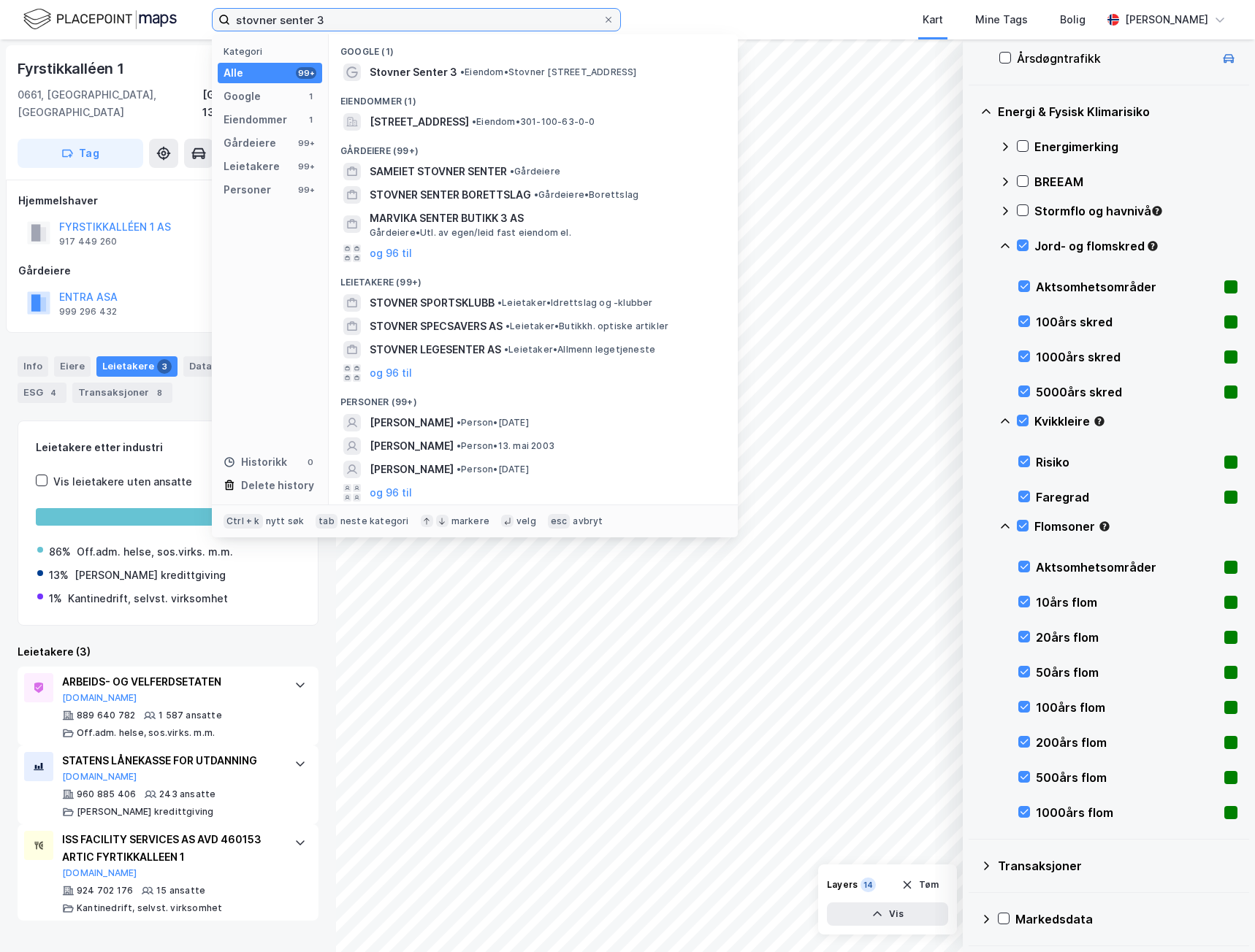
type input "stovner senter 3"
click at [394, 120] on span "[STREET_ADDRESS]" at bounding box center [419, 122] width 100 height 18
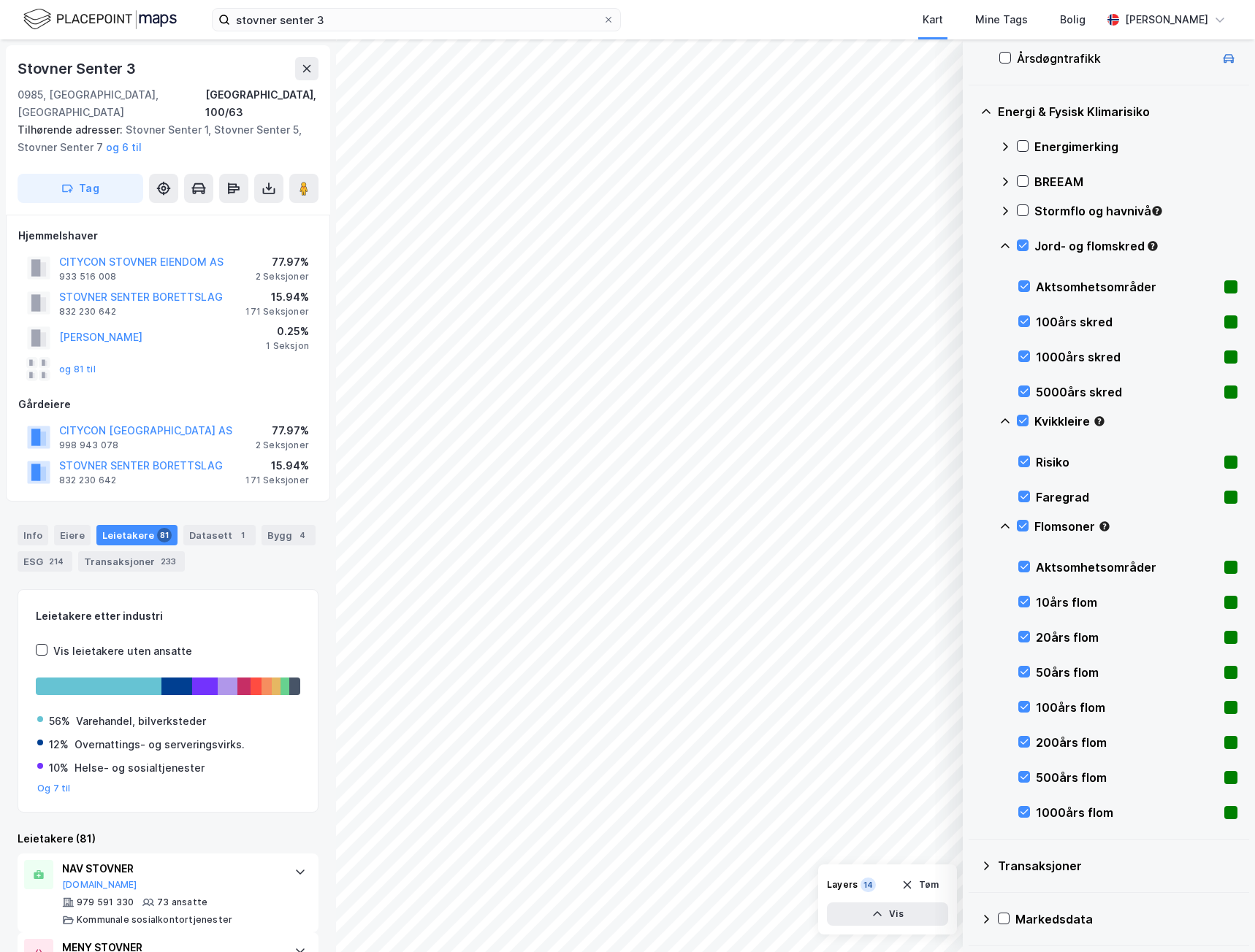
click at [926, 243] on icon at bounding box center [1022, 245] width 10 height 10
click at [926, 417] on icon at bounding box center [1022, 421] width 10 height 10
click at [926, 523] on icon at bounding box center [1022, 526] width 10 height 10
click at [926, 133] on div "Energimerking" at bounding box center [1117, 147] width 238 height 35
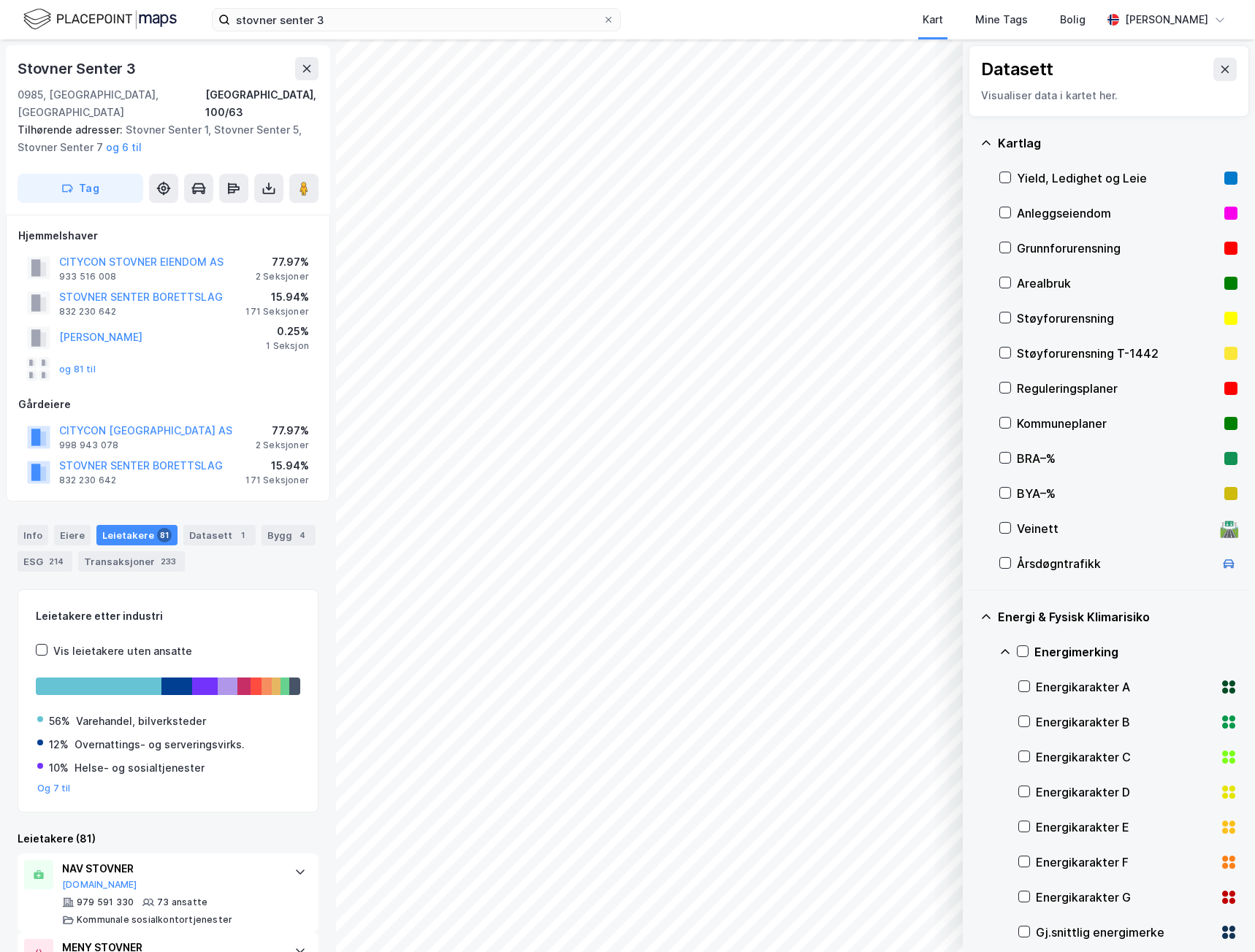
click at [926, 69] on icon at bounding box center [1225, 70] width 12 height 12
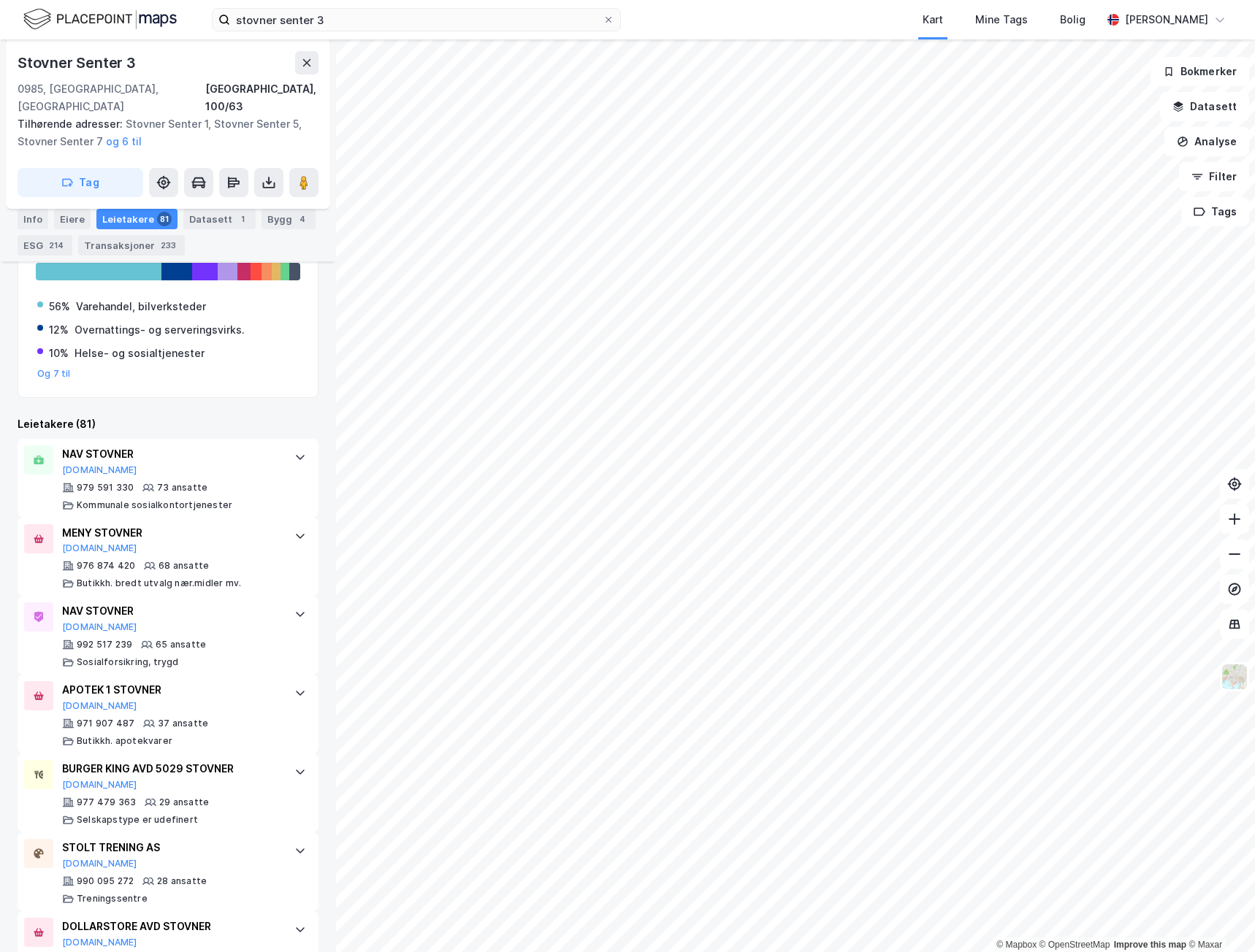
scroll to position [438, 0]
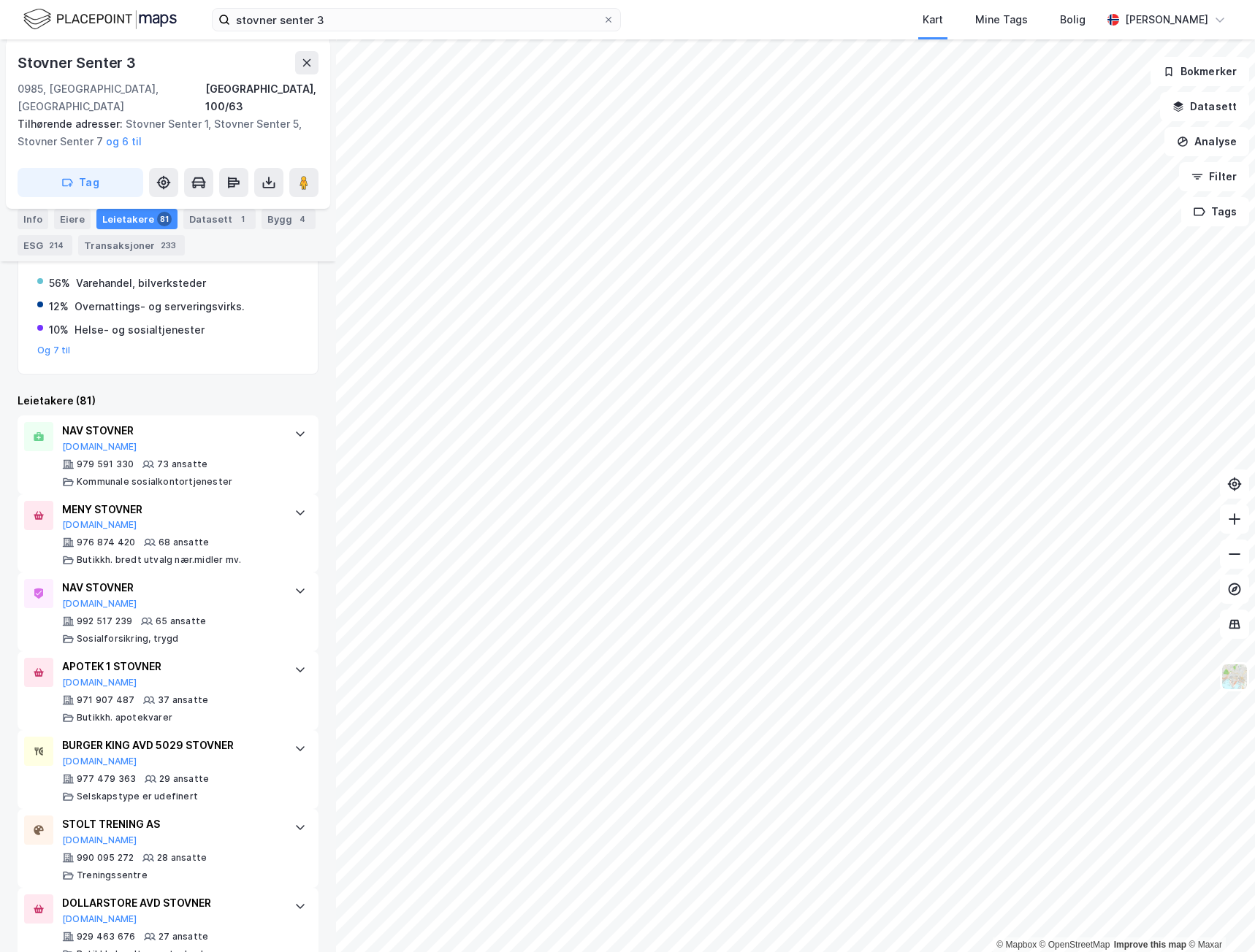
click at [94, 524] on div "NAV STOVNER" at bounding box center [171, 588] width 217 height 18
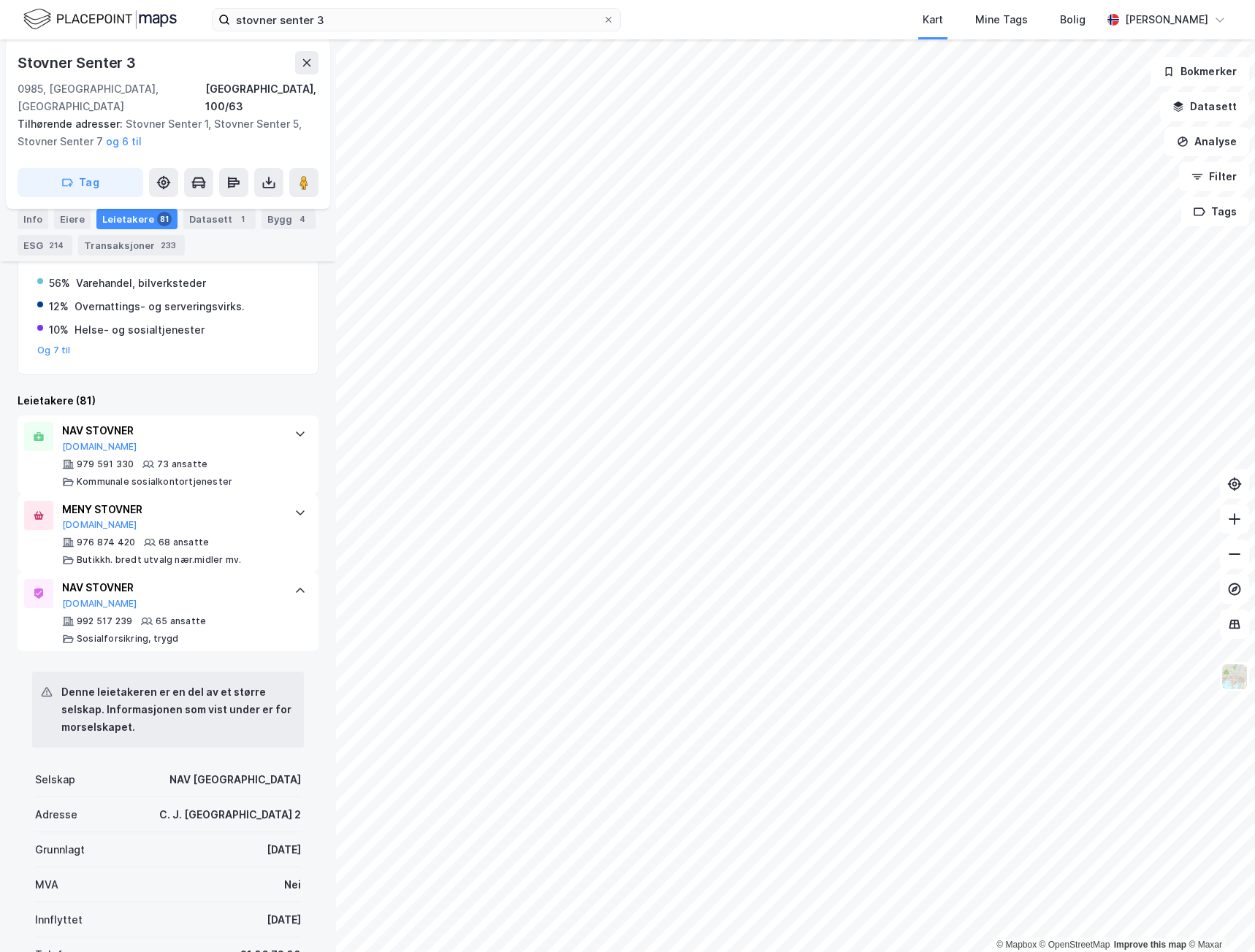
scroll to position [0, 0]
